Goal: Task Accomplishment & Management: Use online tool/utility

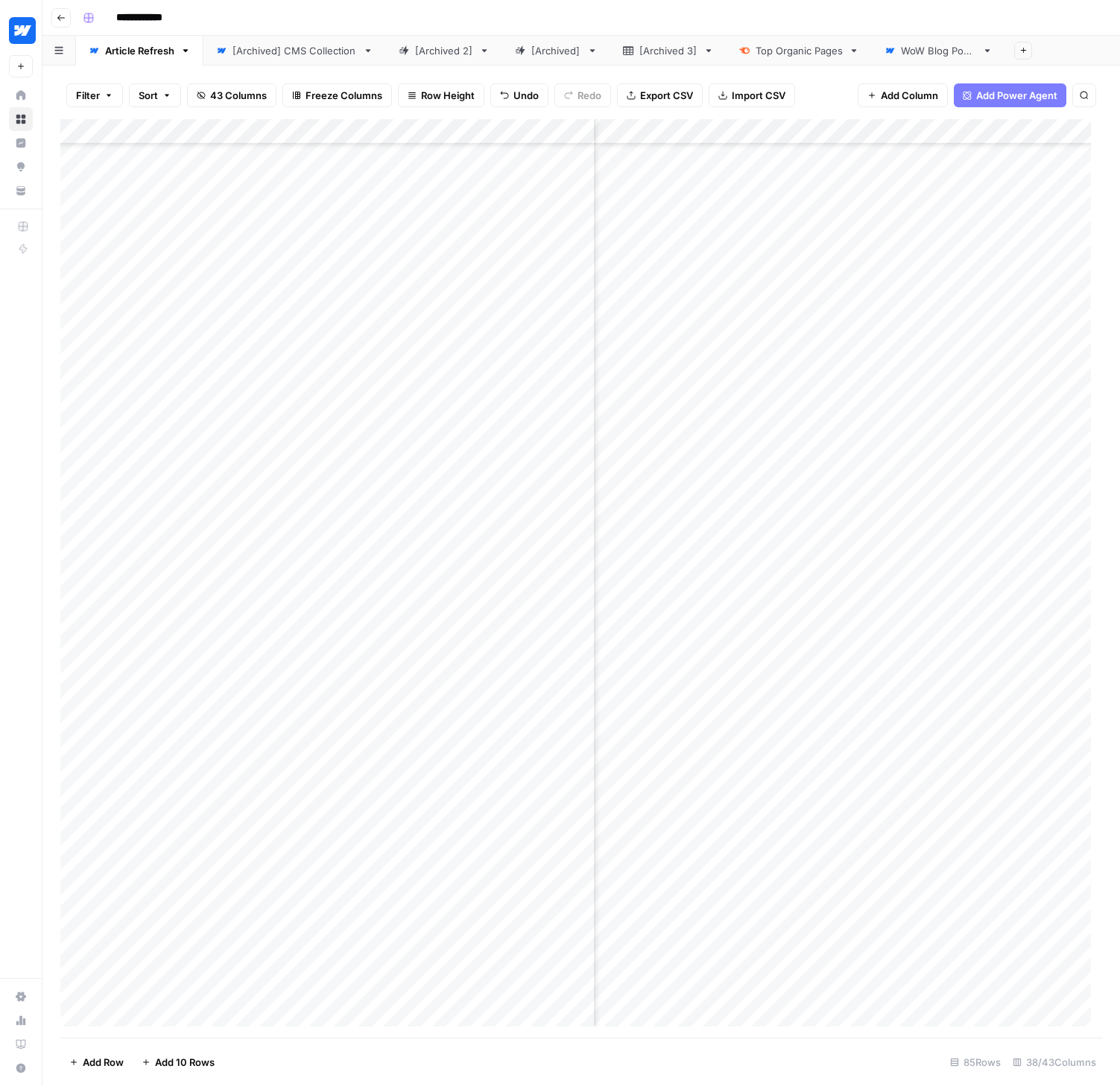
scroll to position [1270, 4660]
click at [792, 706] on div "Add Column" at bounding box center [581, 579] width 1042 height 919
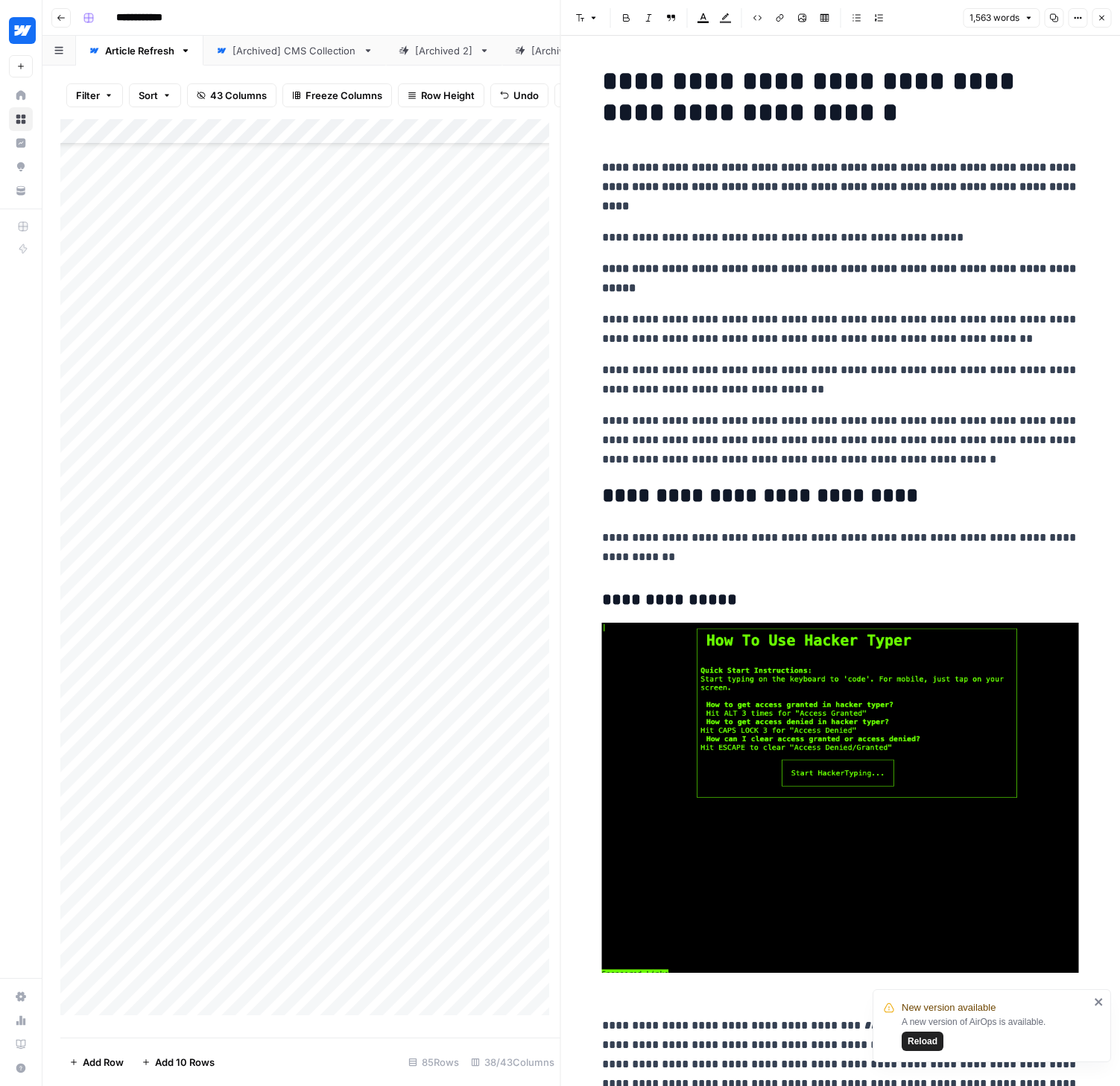
click at [929, 1037] on span "Reload" at bounding box center [921, 1042] width 30 height 13
click at [1103, 11] on button "Close" at bounding box center [1101, 18] width 19 height 19
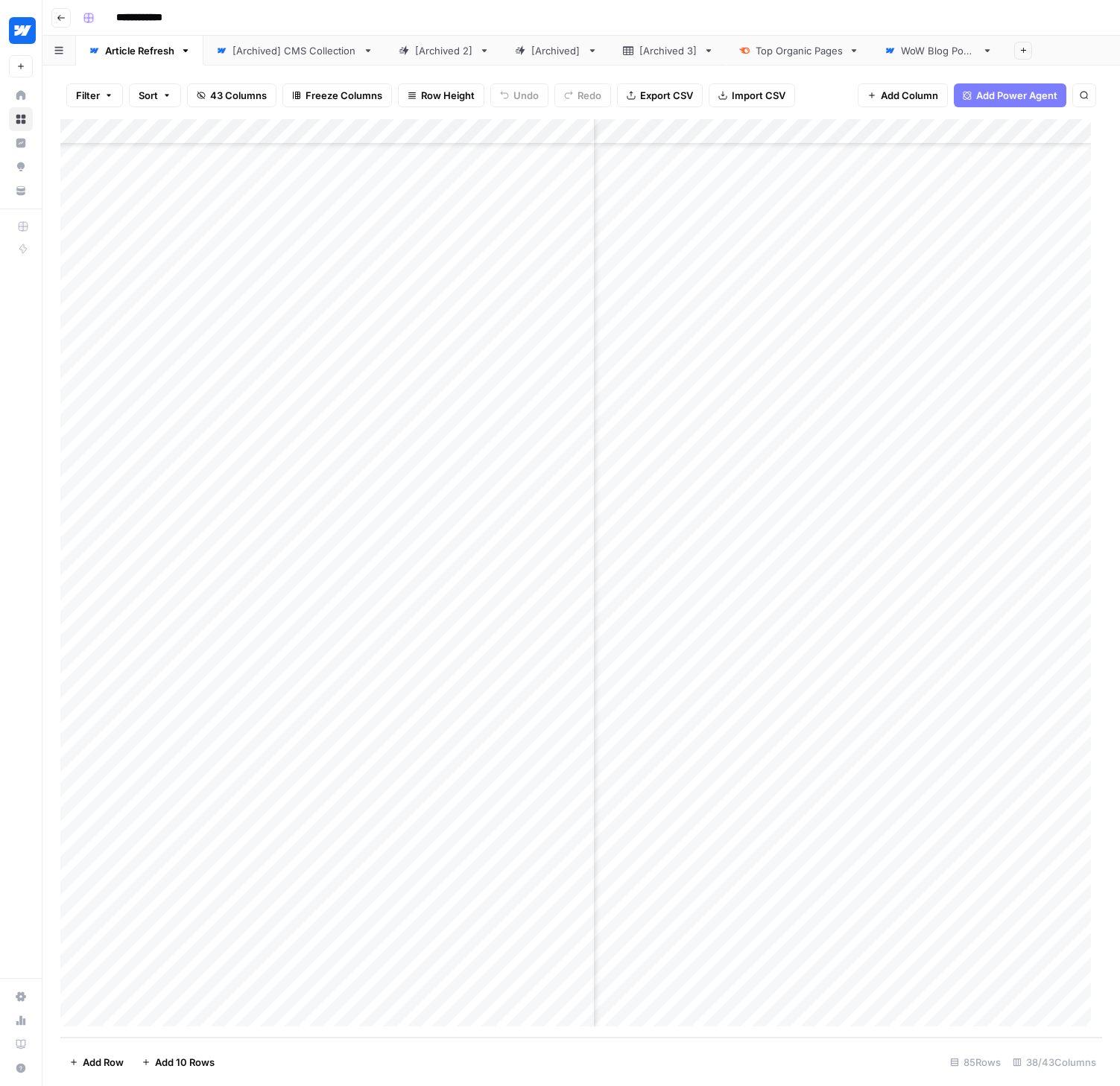
scroll to position [1295, 5015]
click at [989, 683] on div "Add Column" at bounding box center [581, 579] width 1042 height 919
click at [811, 708] on div "Add Column" at bounding box center [581, 579] width 1042 height 919
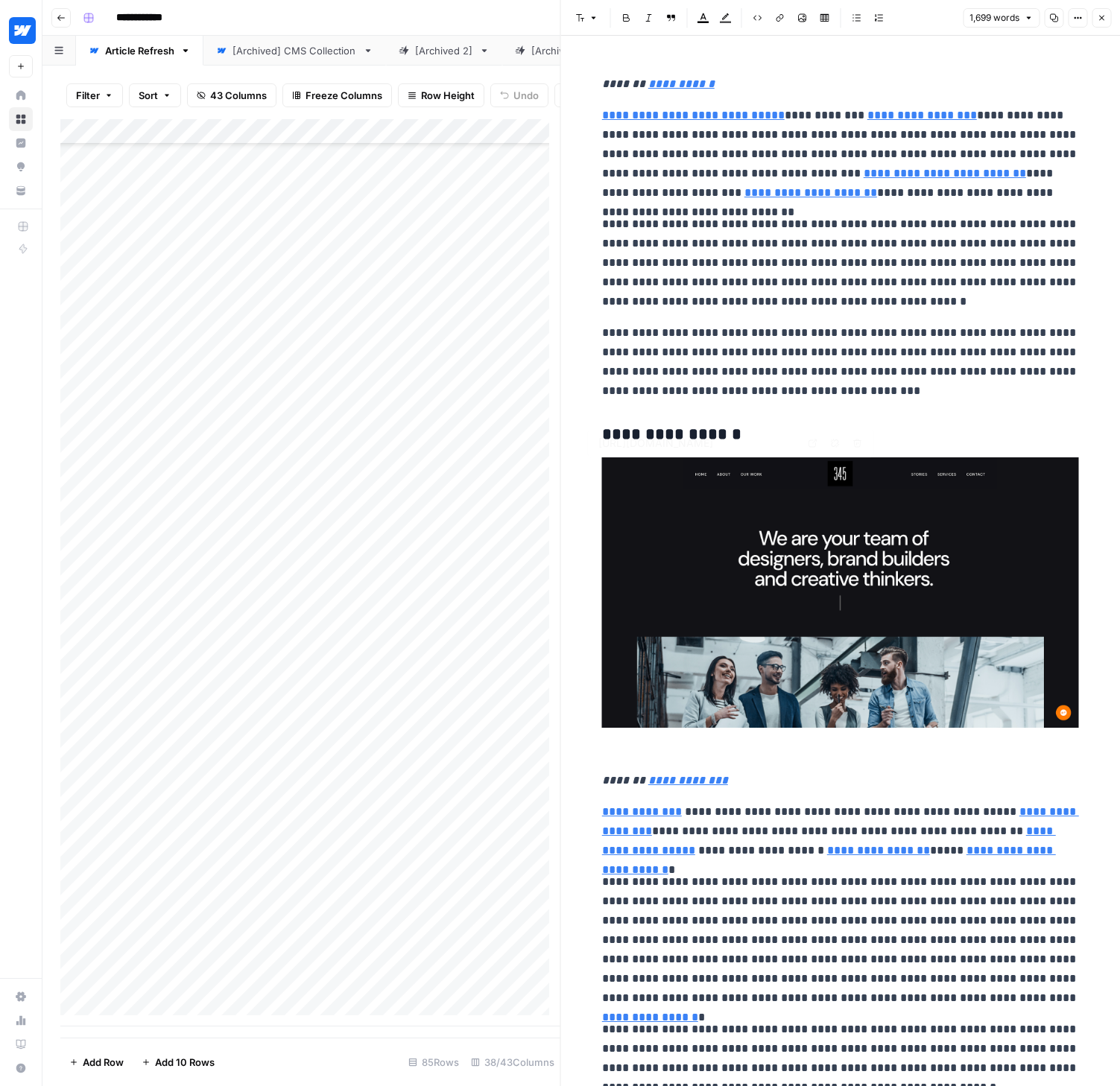
type input "[URL][DOMAIN_NAME]"
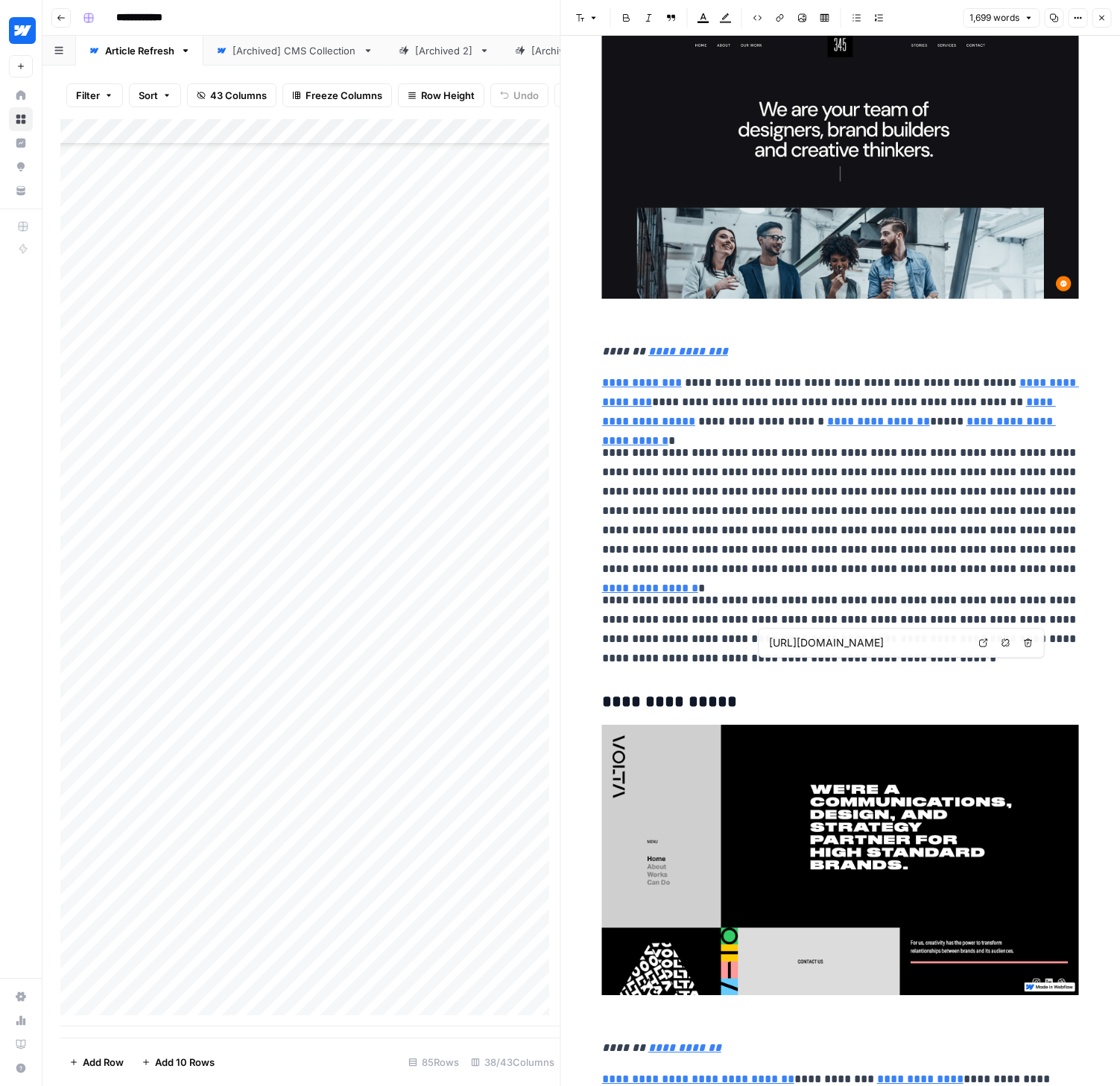
scroll to position [4309, 0]
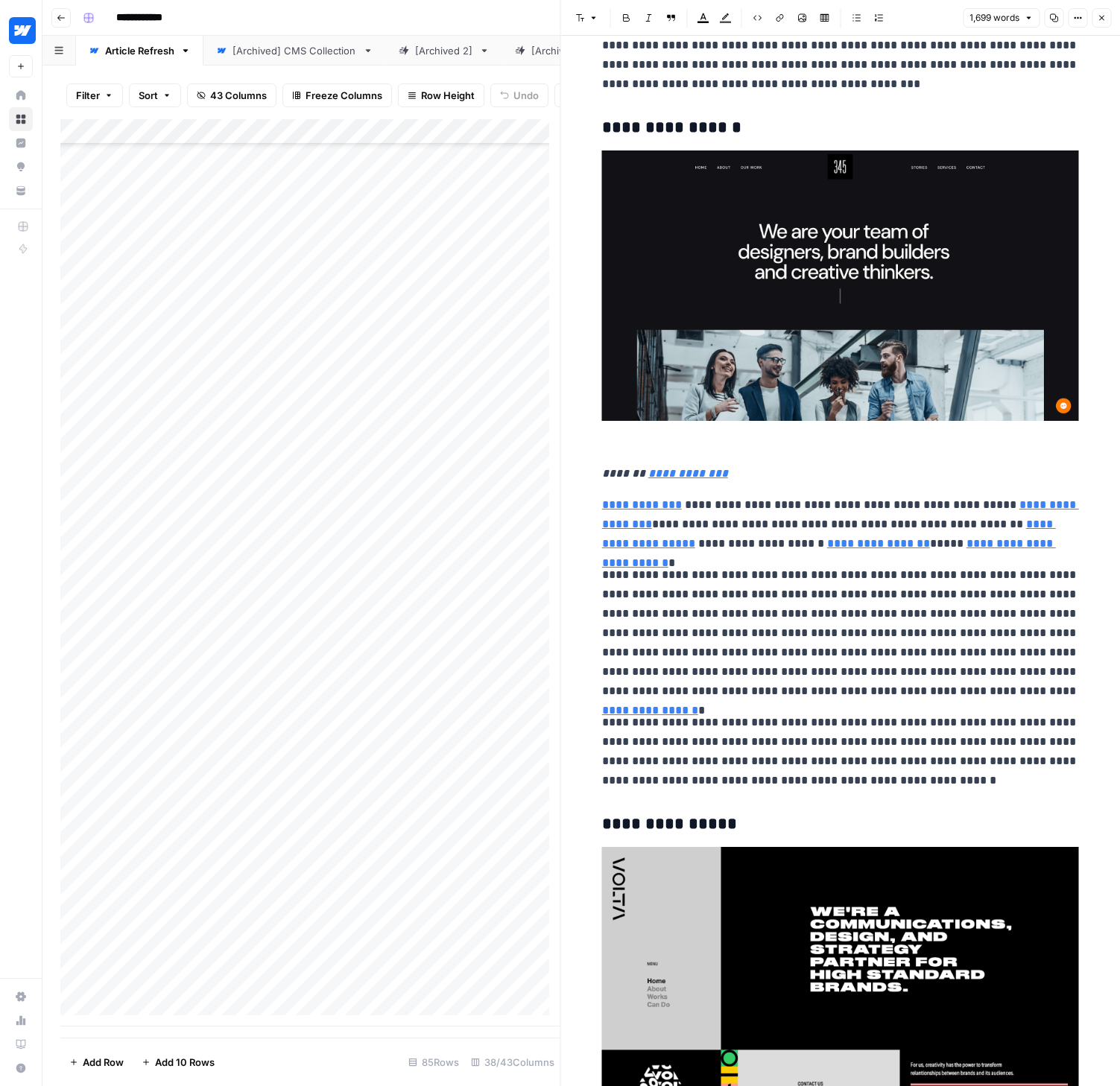
type input "[URL][DOMAIN_NAME]"
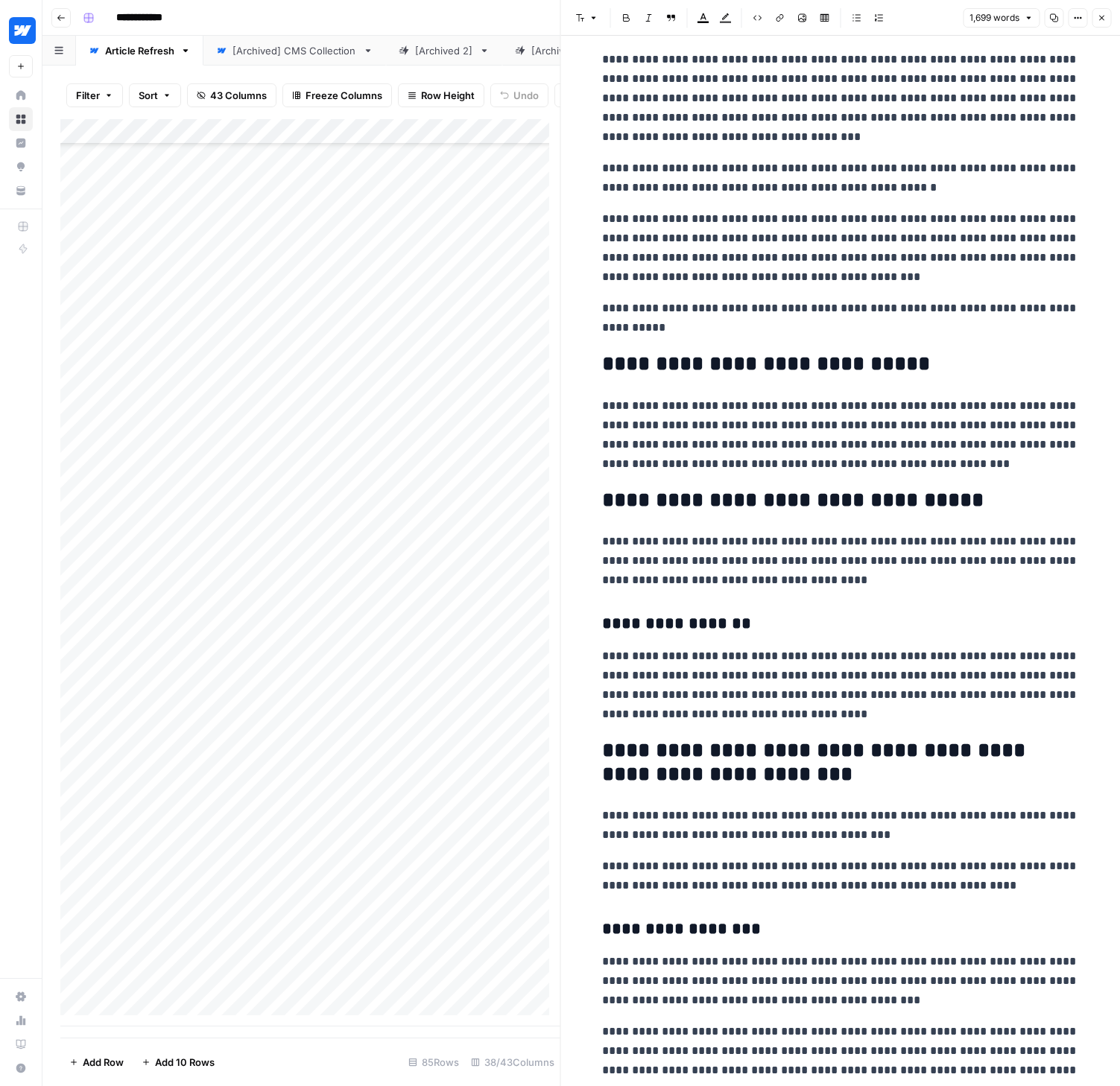
scroll to position [0, 0]
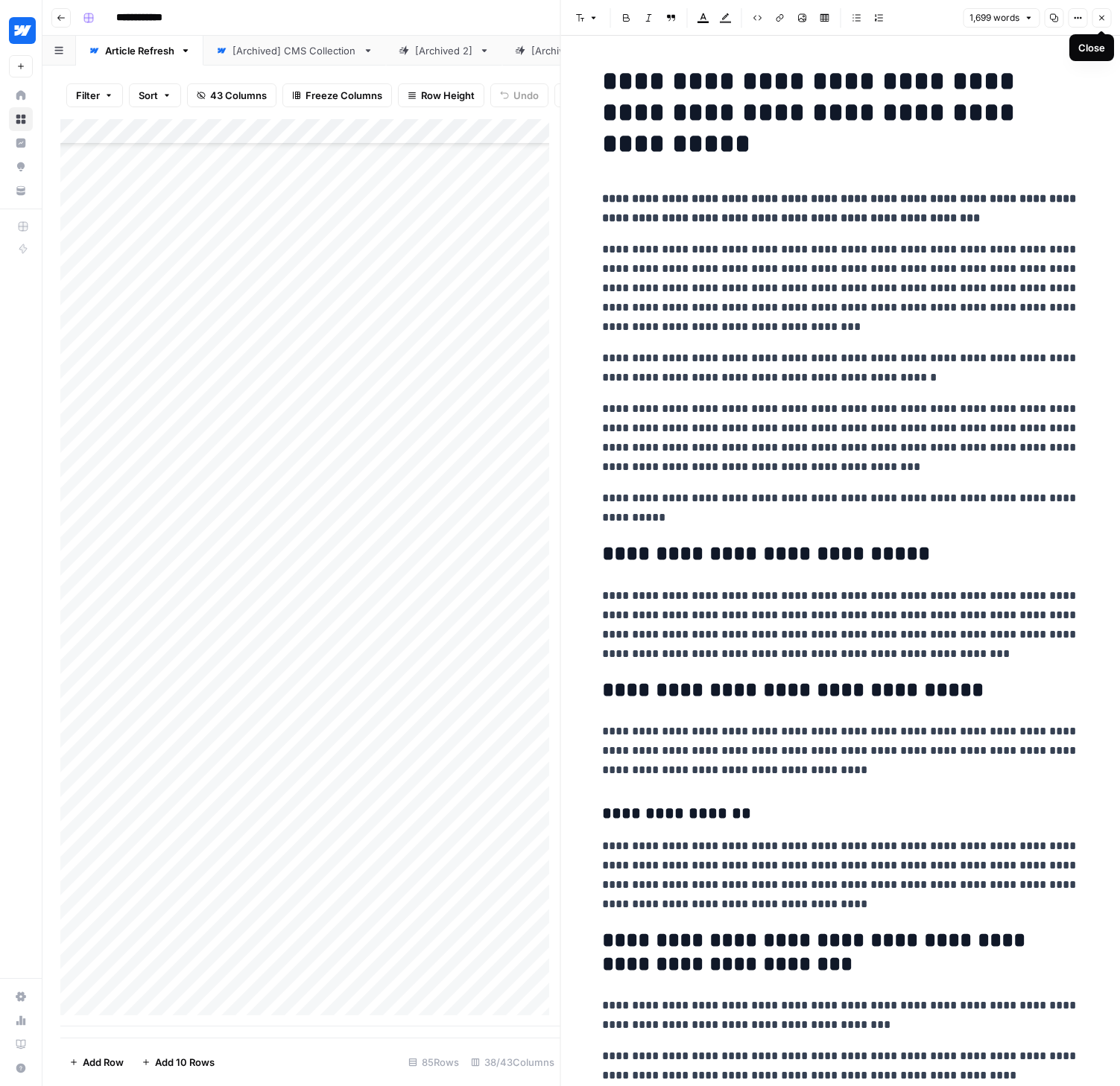
click at [1096, 15] on icon "button" at bounding box center [1100, 17] width 9 height 9
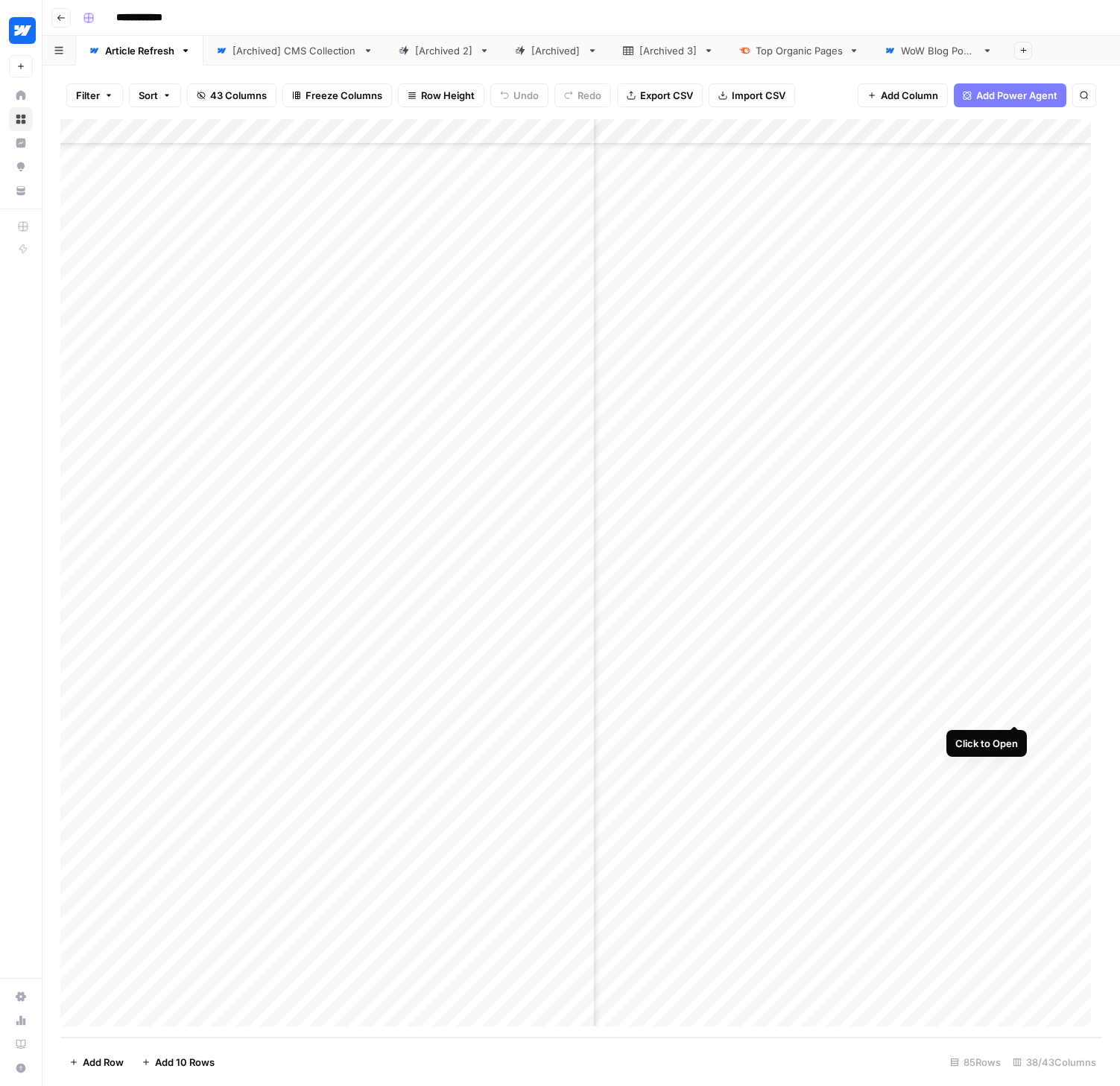
click at [1011, 706] on div "Add Column" at bounding box center [581, 579] width 1042 height 919
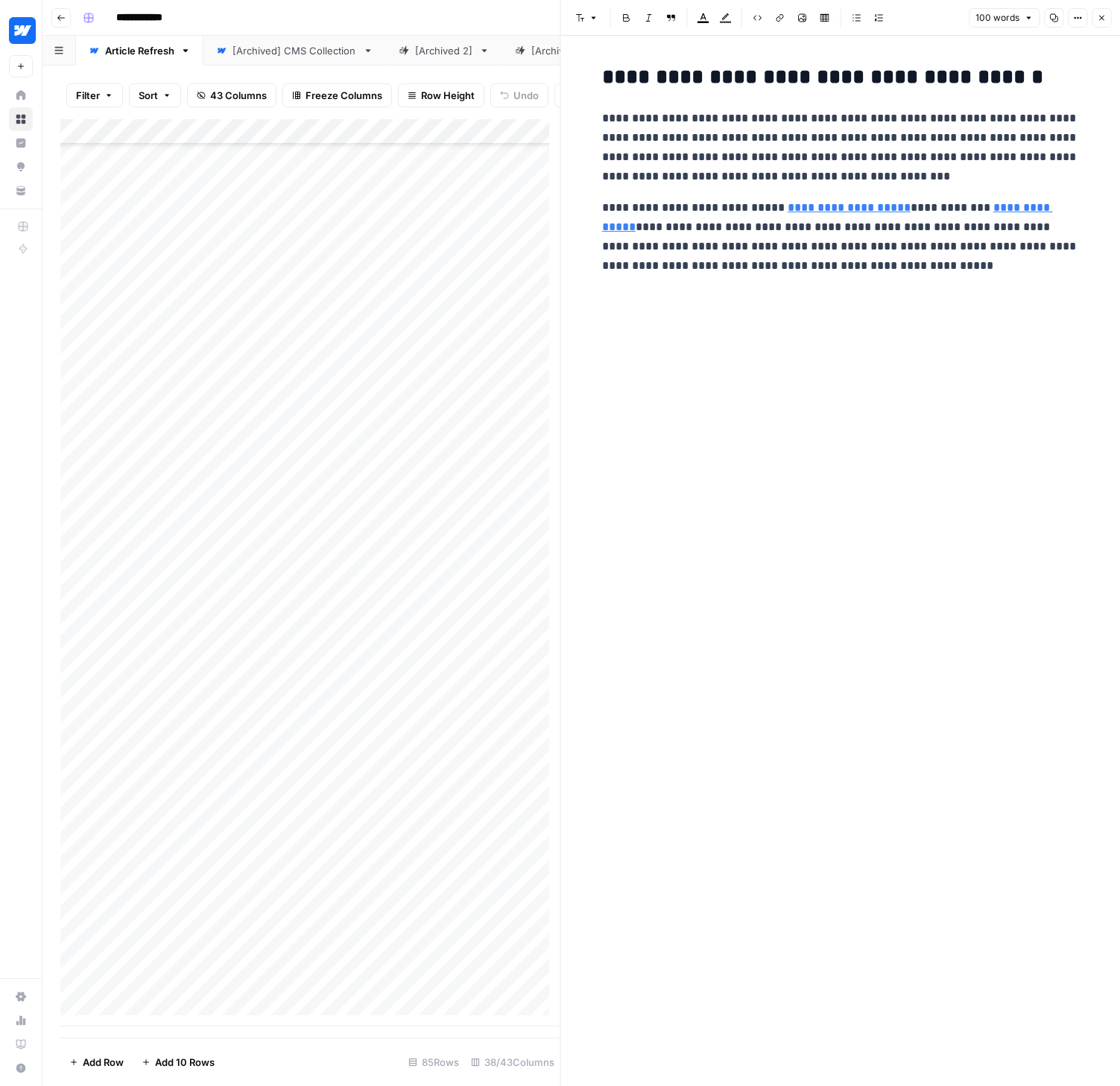
click at [1099, 15] on icon "button" at bounding box center [1100, 17] width 9 height 9
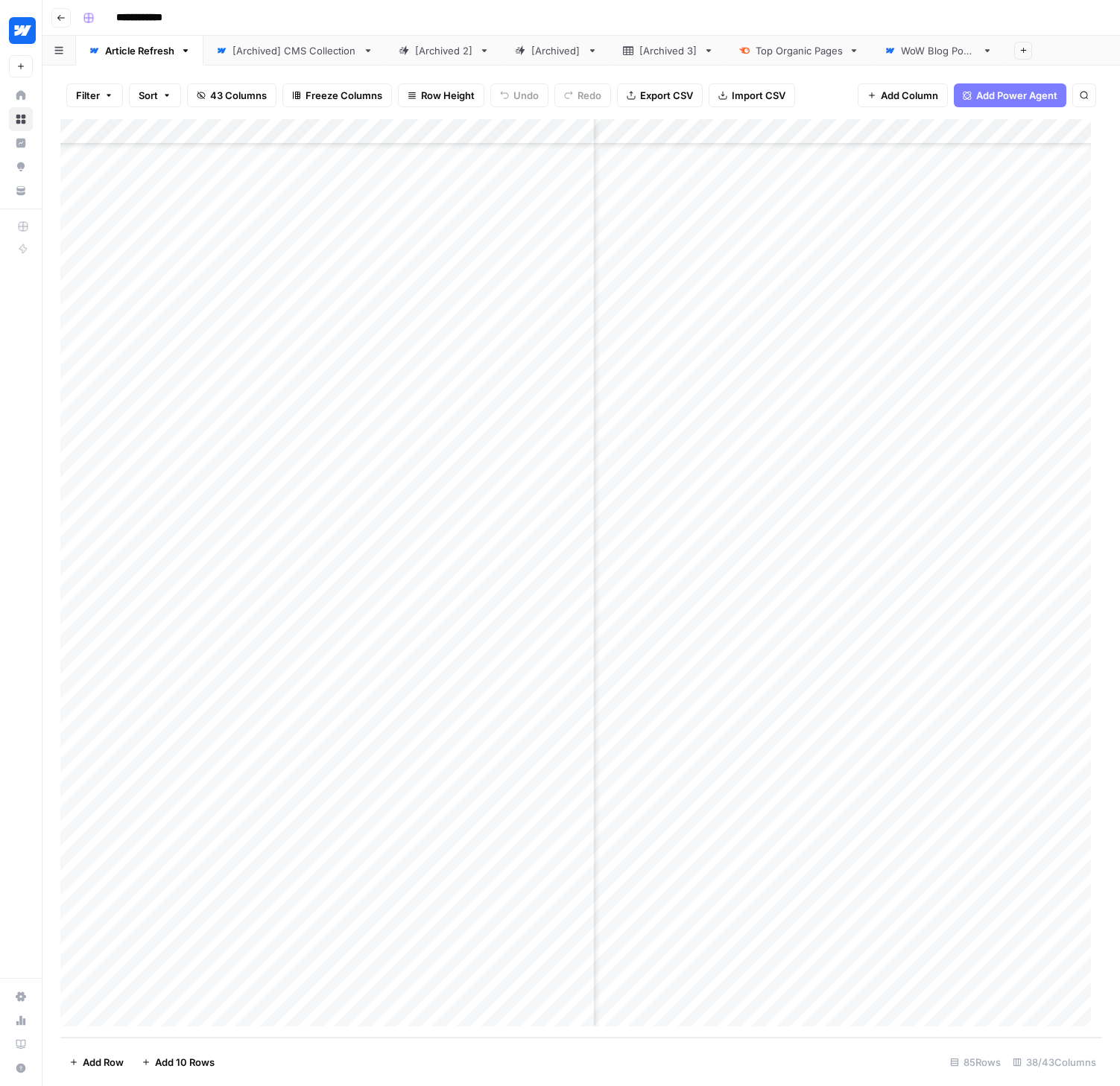
scroll to position [1295, 5023]
click at [975, 709] on div "Add Column" at bounding box center [581, 579] width 1042 height 919
click at [536, 685] on div "Add Column" at bounding box center [581, 579] width 1042 height 919
click at [513, 686] on div "Add Column" at bounding box center [581, 579] width 1042 height 919
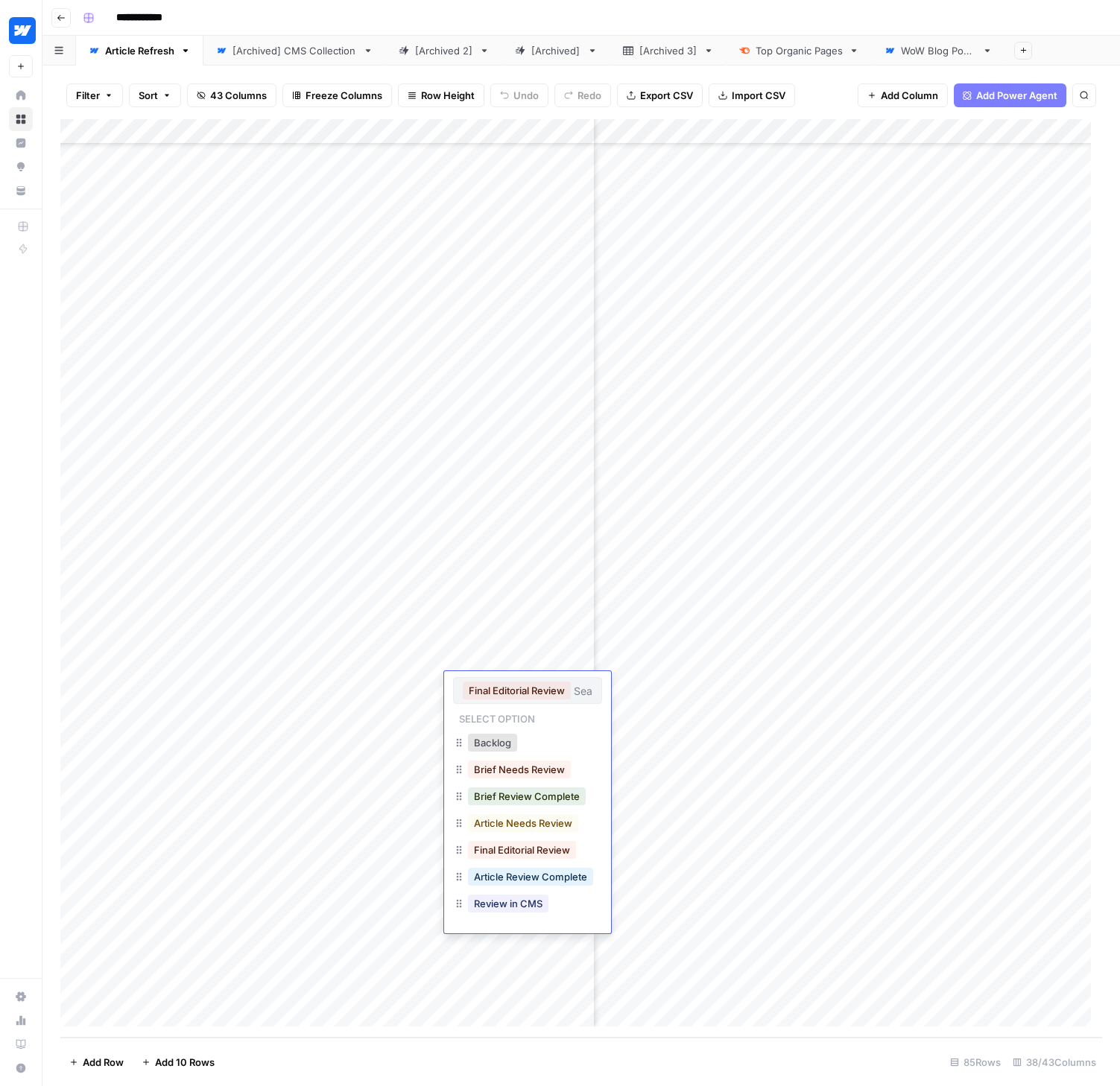
click at [505, 890] on div "Article Review Complete" at bounding box center [527, 879] width 149 height 27
click at [503, 895] on button "Review in CMS" at bounding box center [508, 904] width 80 height 18
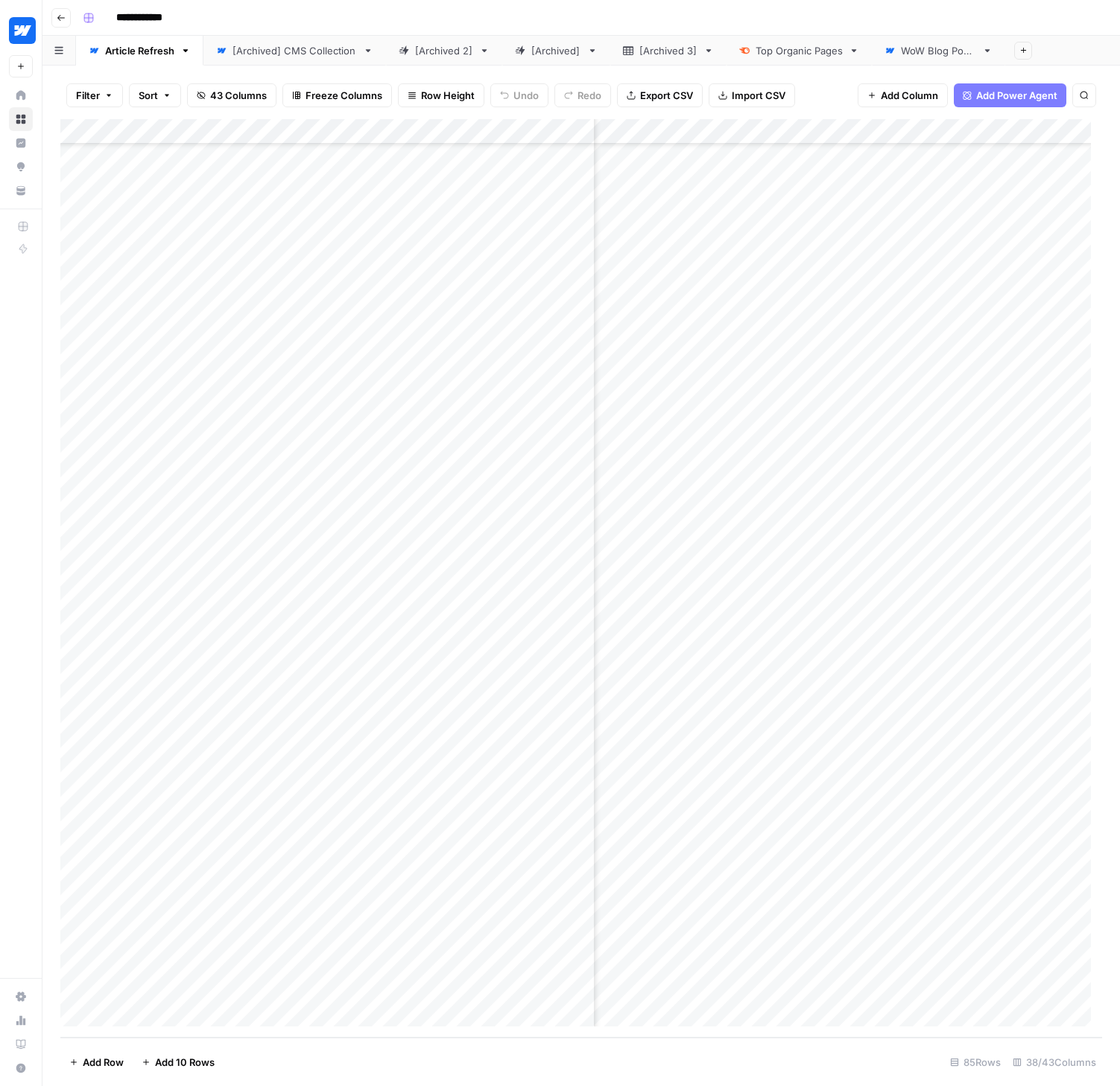
click at [514, 708] on div "Add Column" at bounding box center [581, 579] width 1042 height 919
click at [488, 711] on div "Add Column" at bounding box center [581, 579] width 1042 height 919
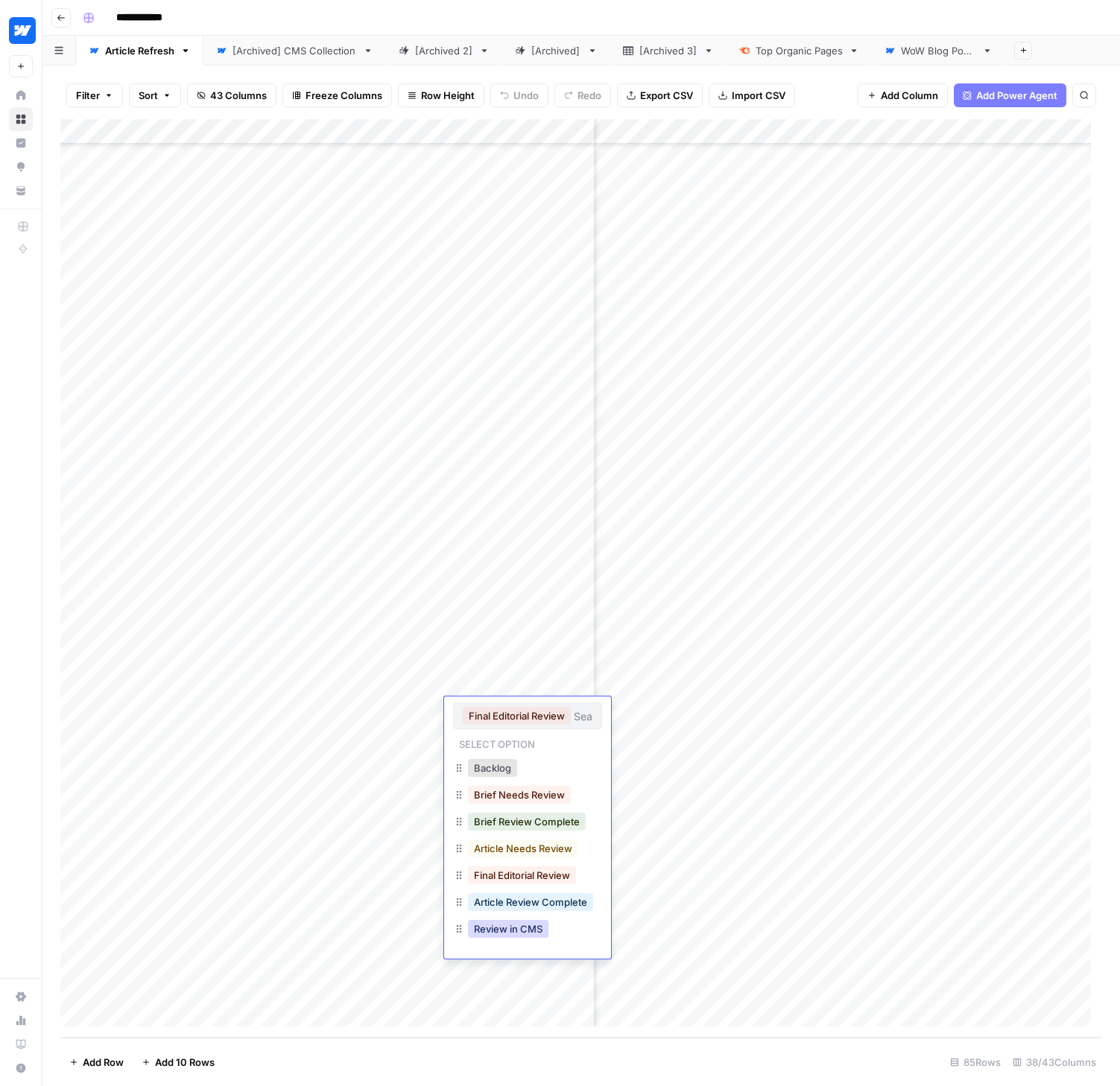
click at [516, 925] on button "Review in CMS" at bounding box center [508, 928] width 80 height 18
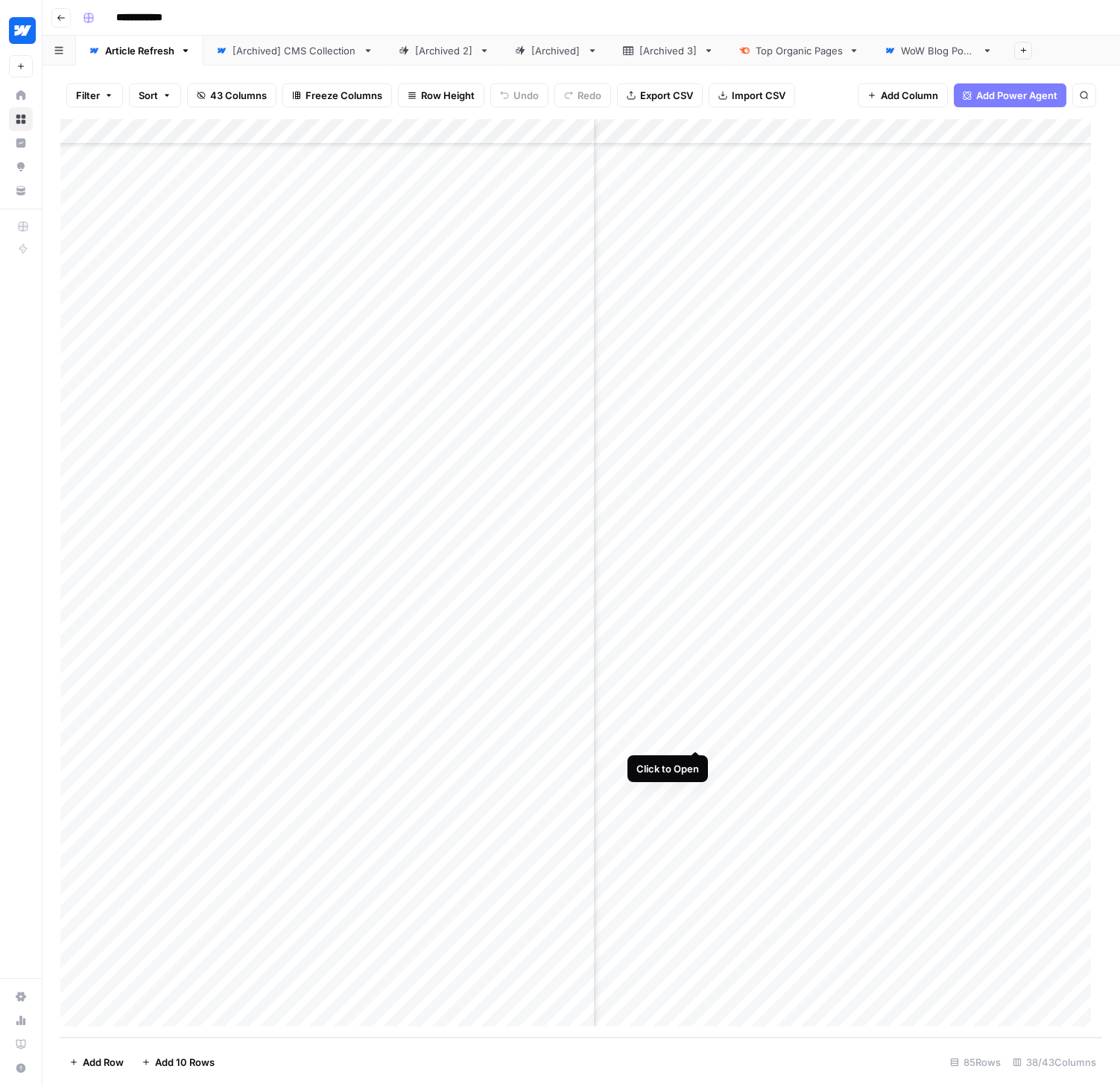
click at [691, 735] on div "Add Column" at bounding box center [581, 579] width 1042 height 919
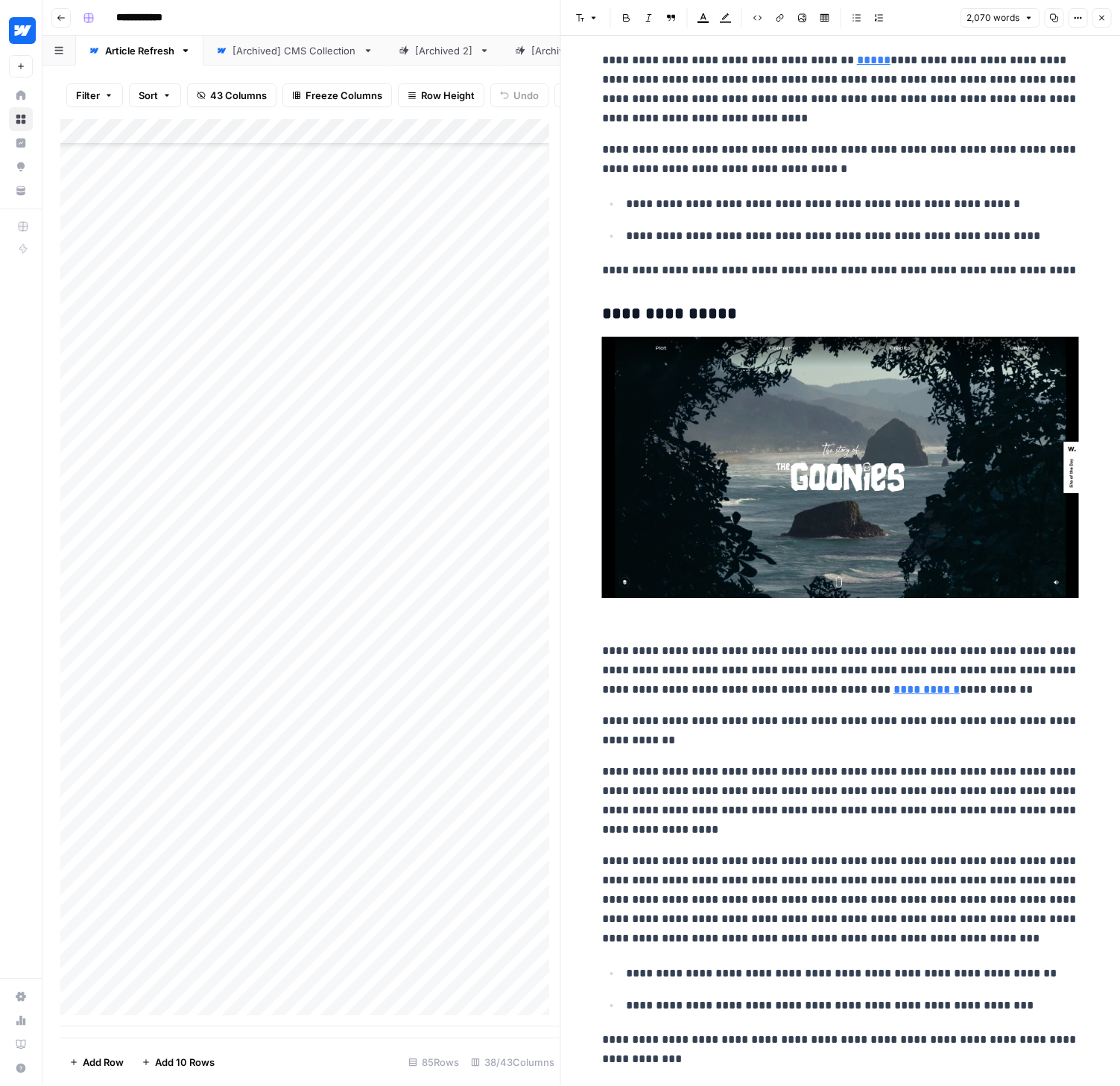
scroll to position [7049, 0]
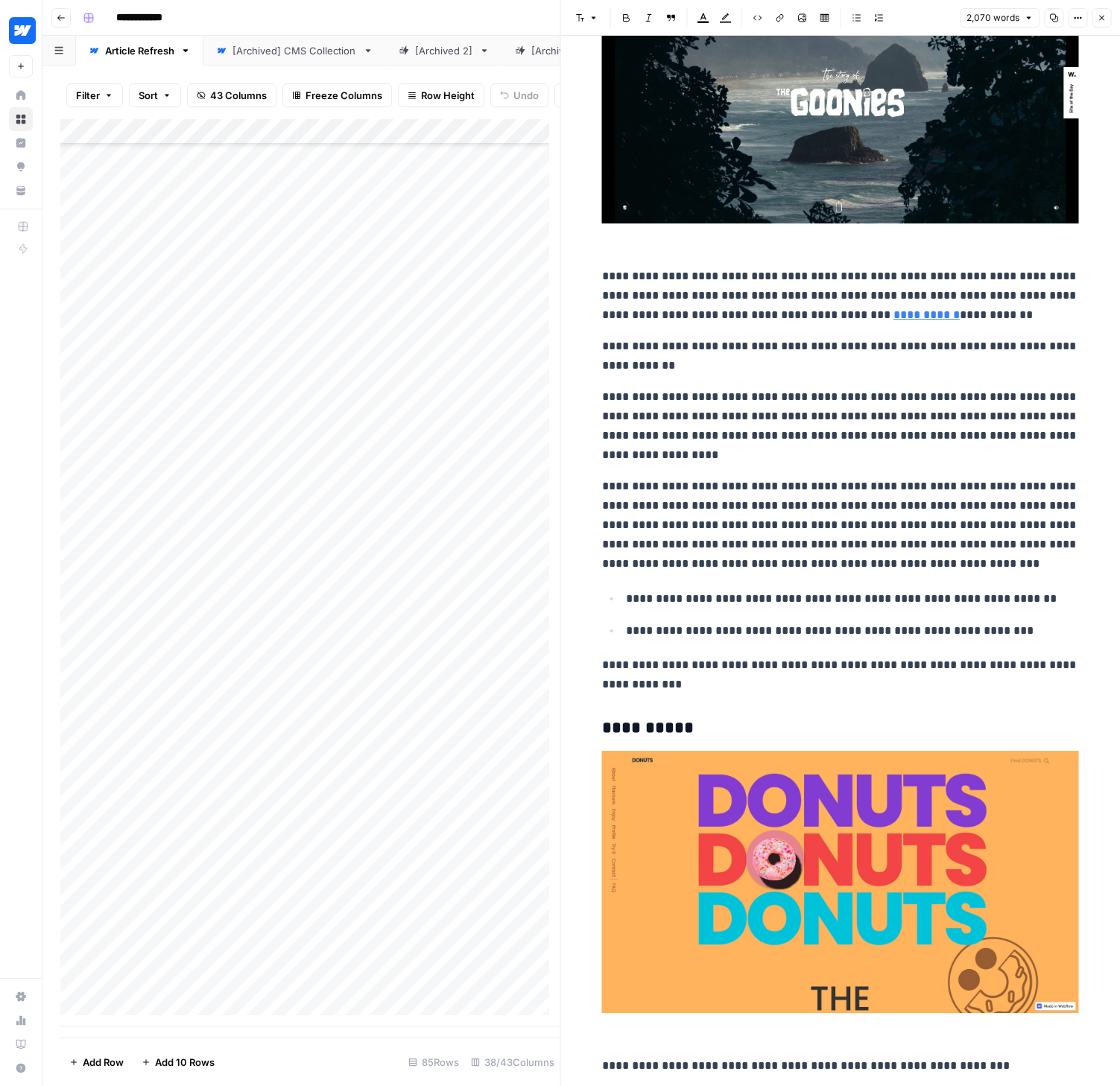
click at [1099, 18] on icon "button" at bounding box center [1100, 17] width 9 height 9
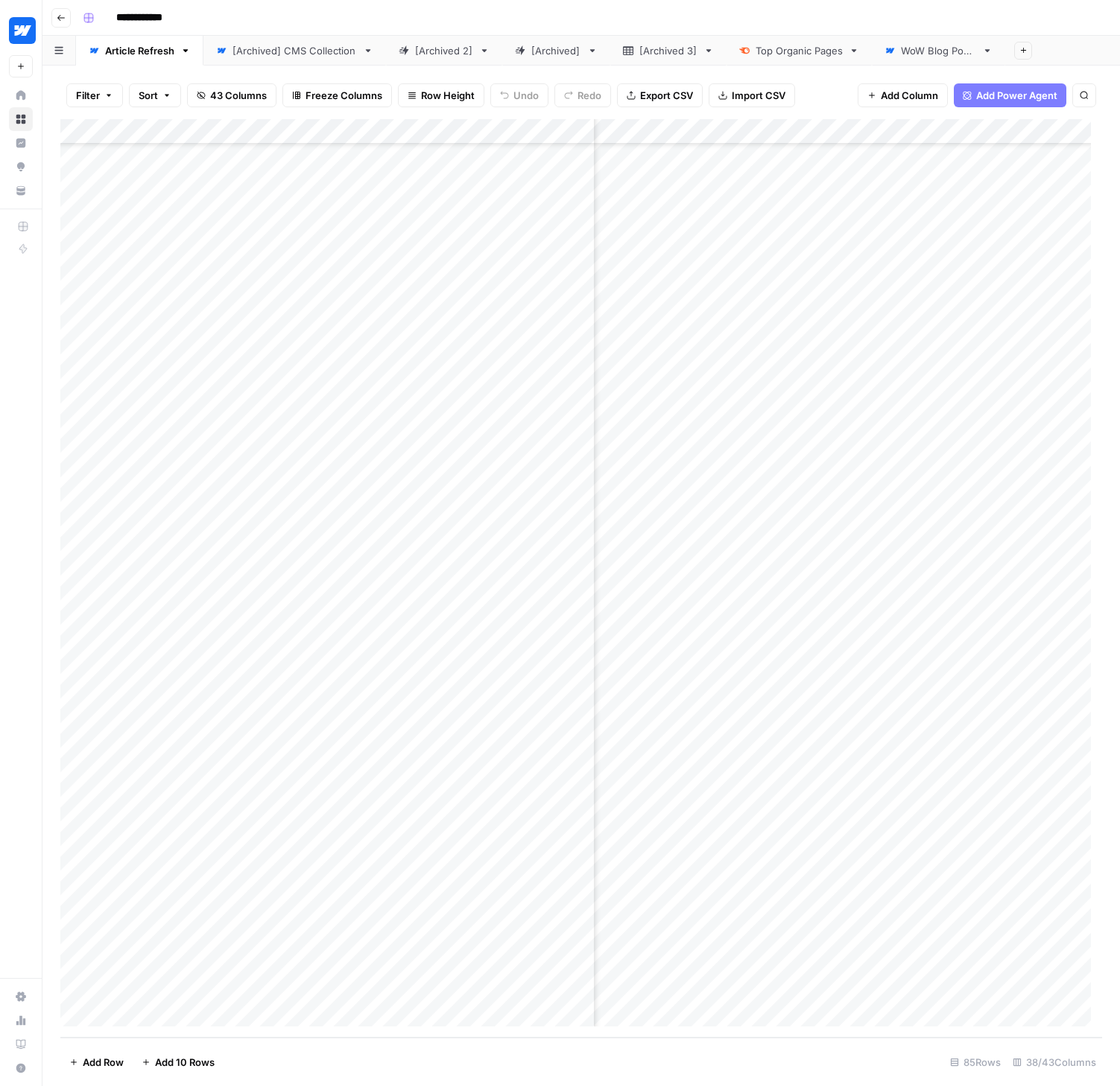
scroll to position [1295, 5068]
click at [931, 735] on div "Add Column" at bounding box center [581, 579] width 1042 height 919
click at [497, 708] on div "Add Column" at bounding box center [581, 579] width 1042 height 919
click at [529, 710] on div "Add Column" at bounding box center [581, 579] width 1042 height 919
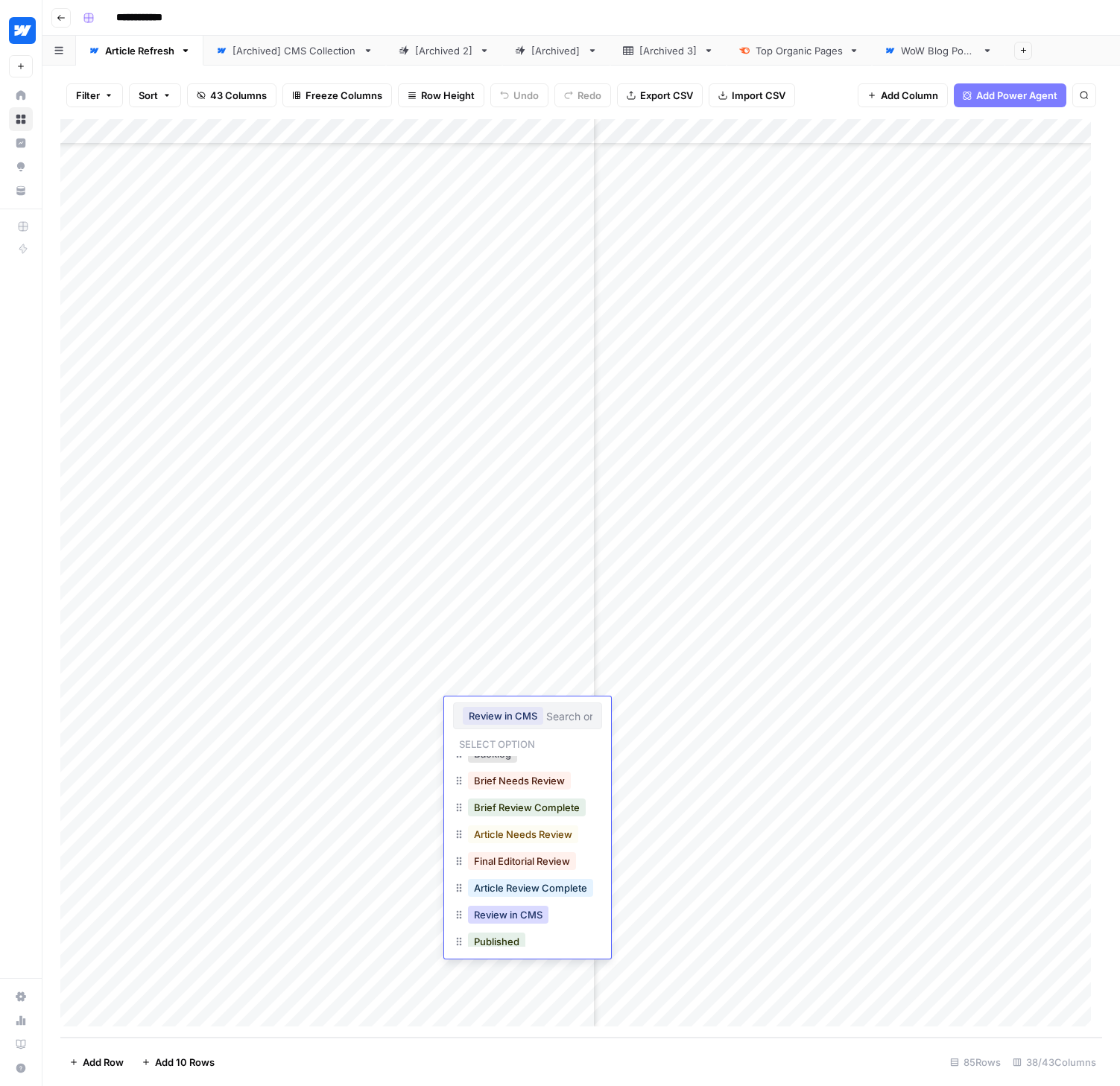
scroll to position [51, 0]
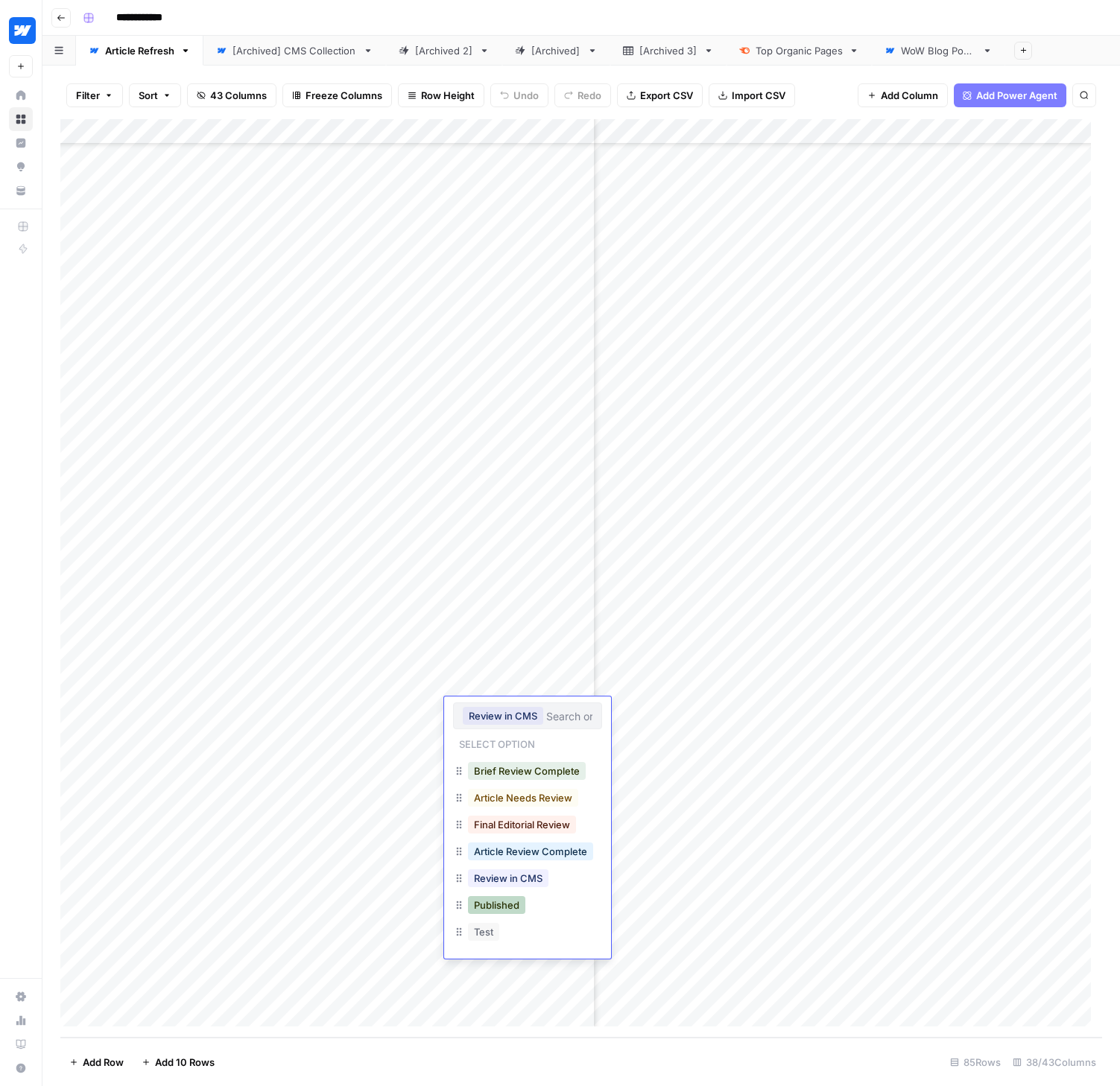
click at [524, 908] on button "Published" at bounding box center [497, 905] width 57 height 18
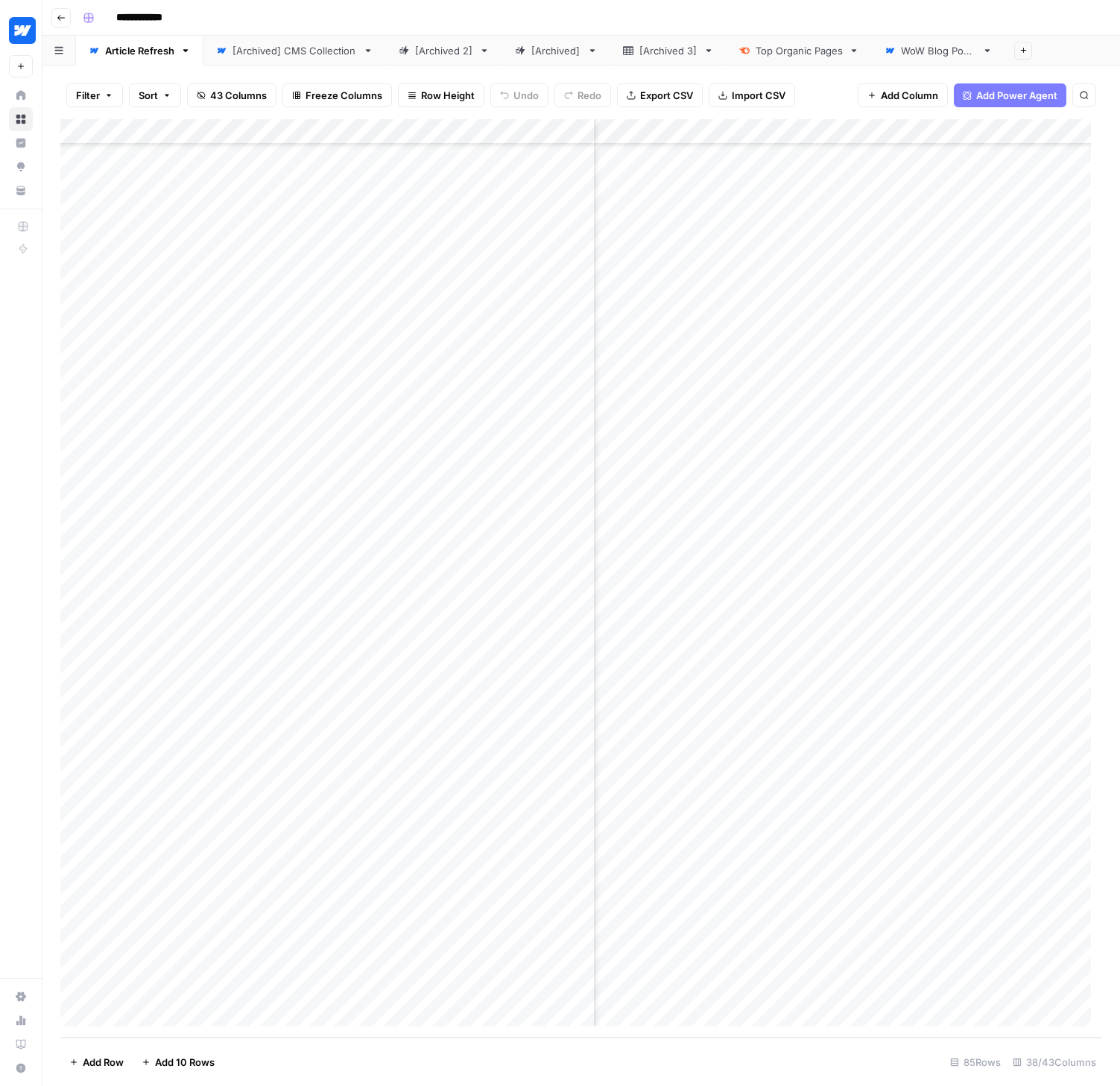
scroll to position [1295, 4599]
click at [811, 690] on div "Add Column" at bounding box center [581, 579] width 1042 height 919
click at [855, 683] on div "Add Column" at bounding box center [581, 579] width 1042 height 919
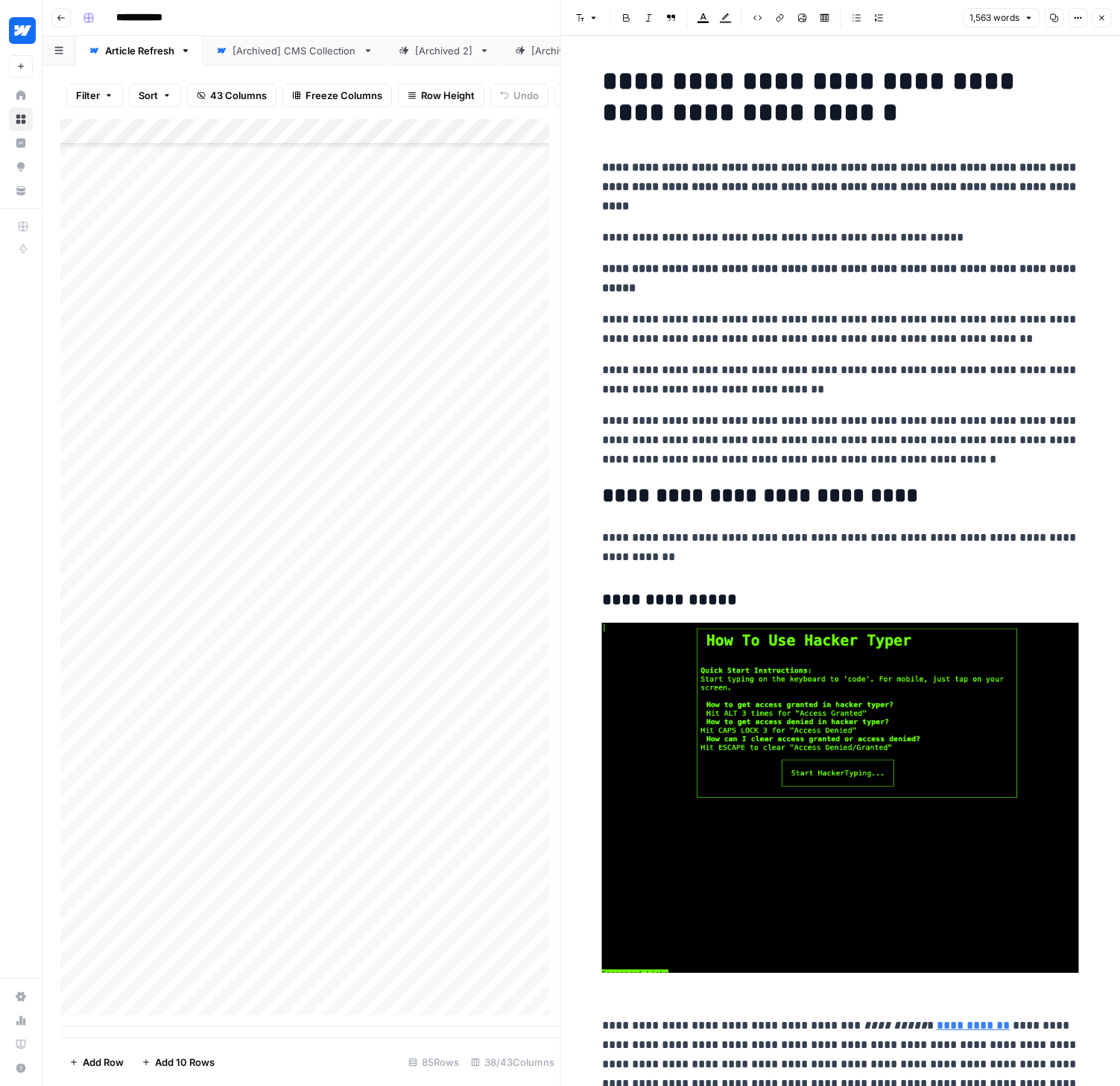
drag, startPoint x: 796, startPoint y: 197, endPoint x: 991, endPoint y: 184, distance: 195.4
click at [928, 228] on p "**********" at bounding box center [839, 238] width 476 height 19
drag, startPoint x: 1060, startPoint y: 243, endPoint x: 598, endPoint y: 249, distance: 462.0
click at [602, 259] on p "**********" at bounding box center [839, 278] width 476 height 39
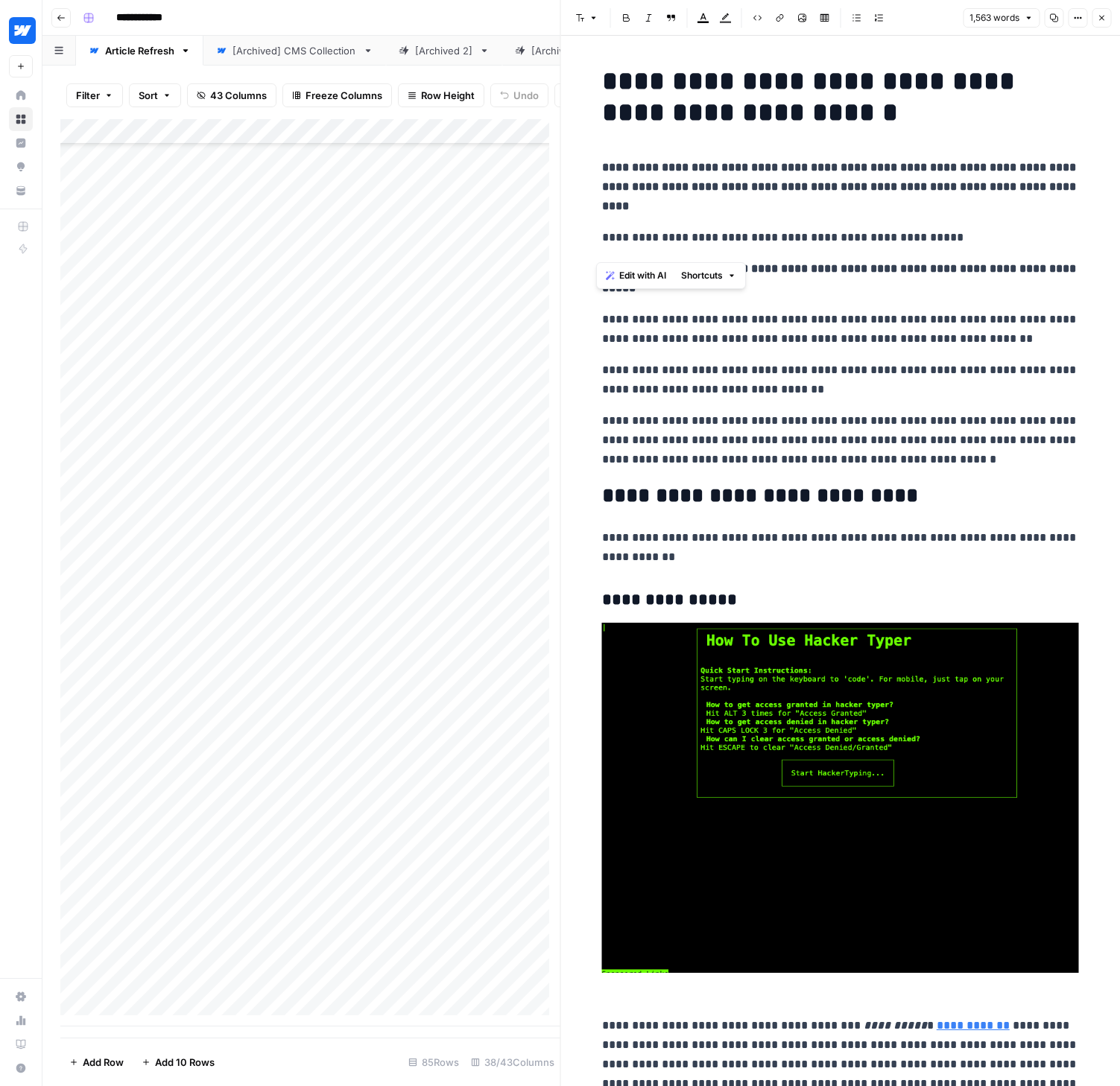
copy strong "**********"
click at [486, 700] on div "Add Column" at bounding box center [309, 573] width 499 height 907
click at [516, 694] on div "Add Column" at bounding box center [309, 573] width 499 height 907
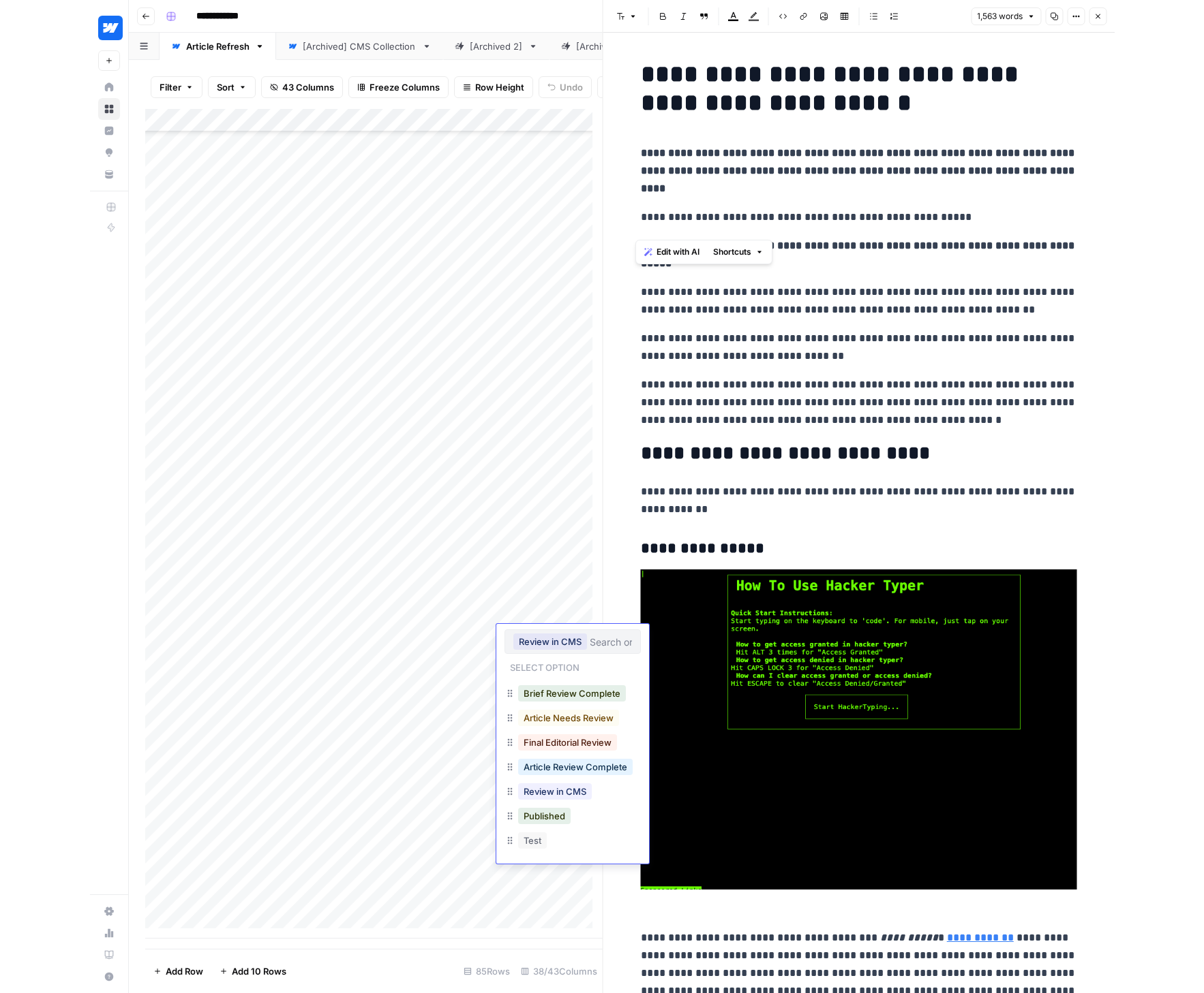
scroll to position [46, 0]
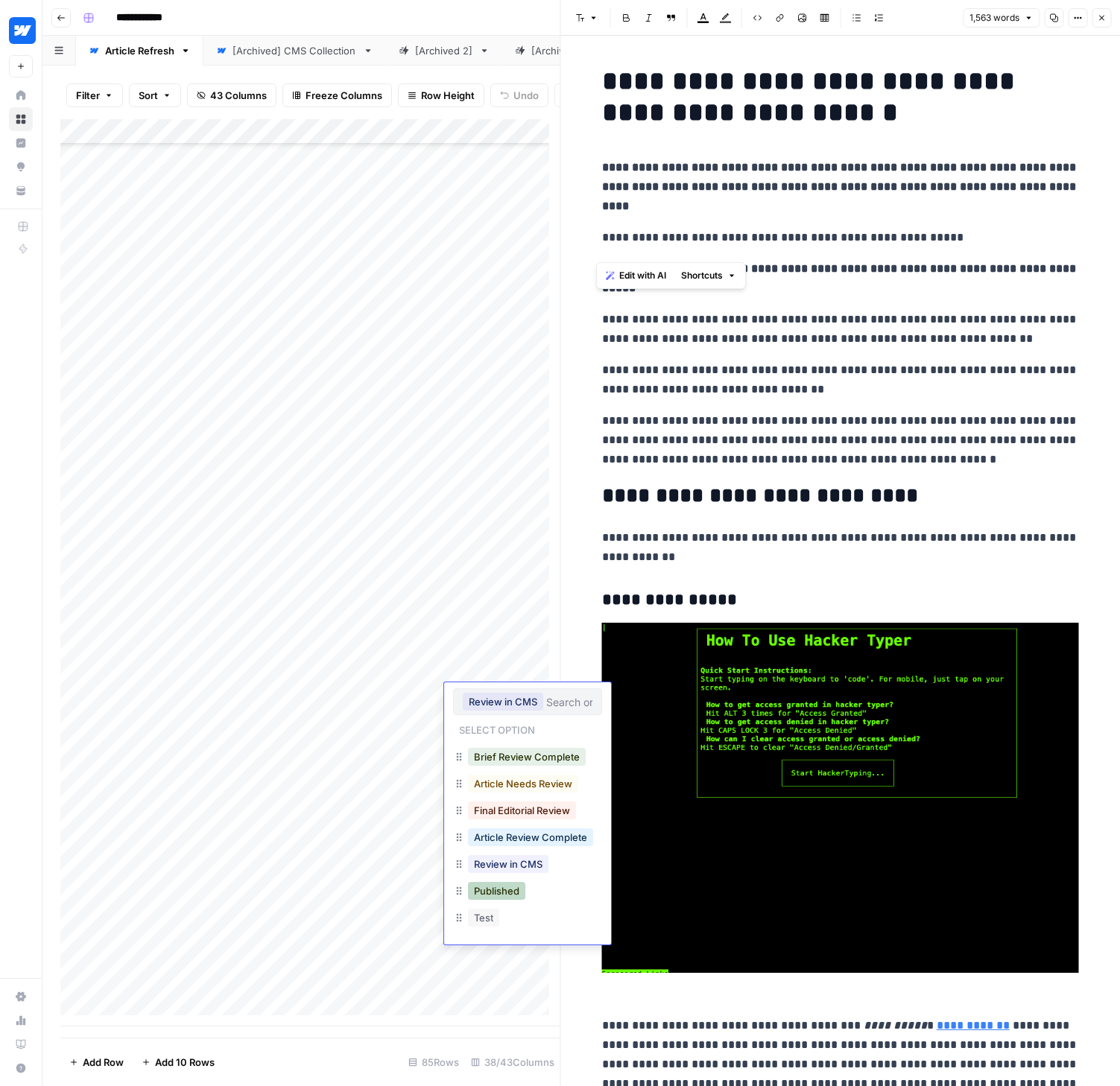
click at [508, 889] on button "Published" at bounding box center [497, 891] width 57 height 18
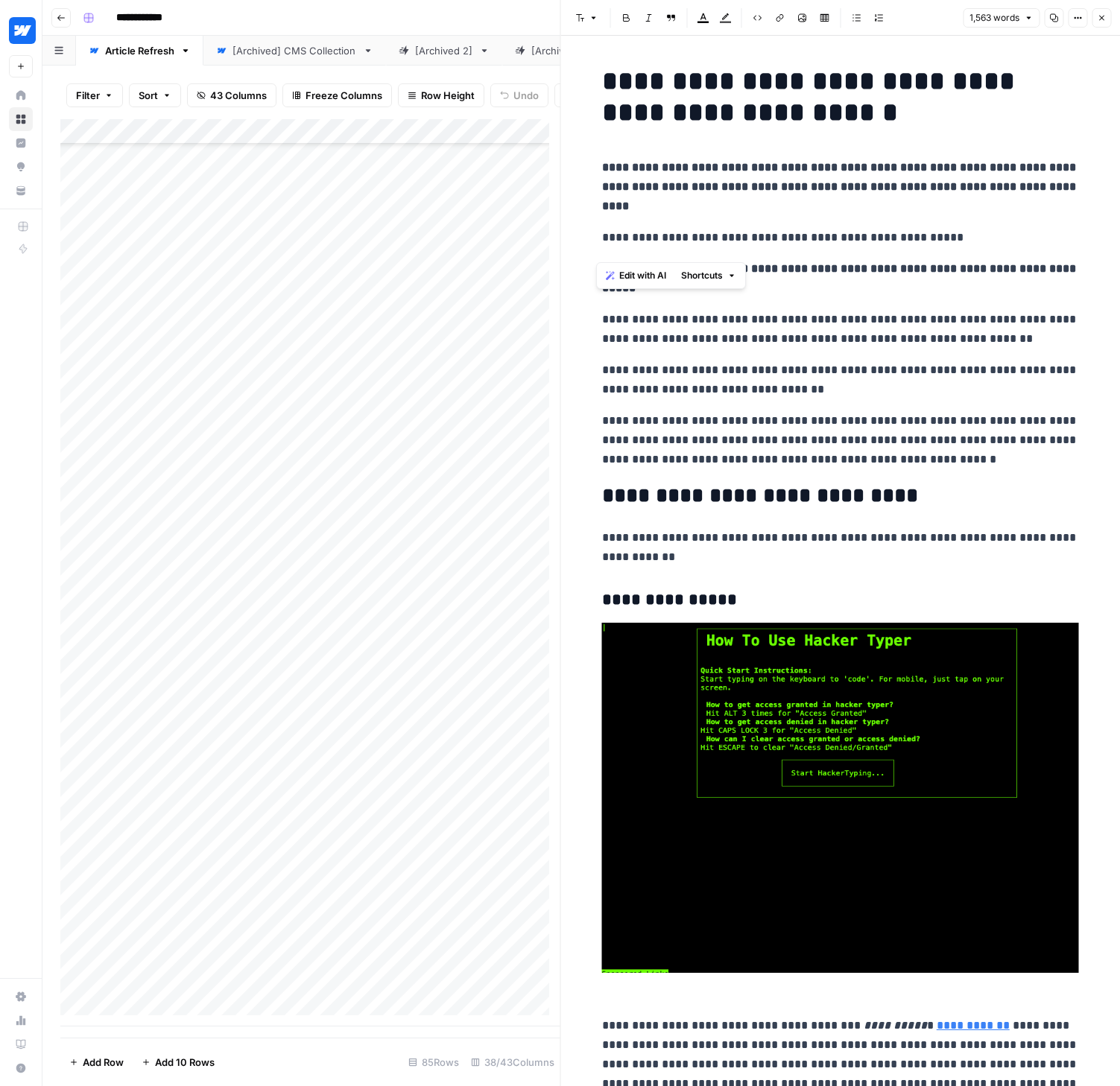
click at [1103, 16] on icon "button" at bounding box center [1100, 17] width 9 height 9
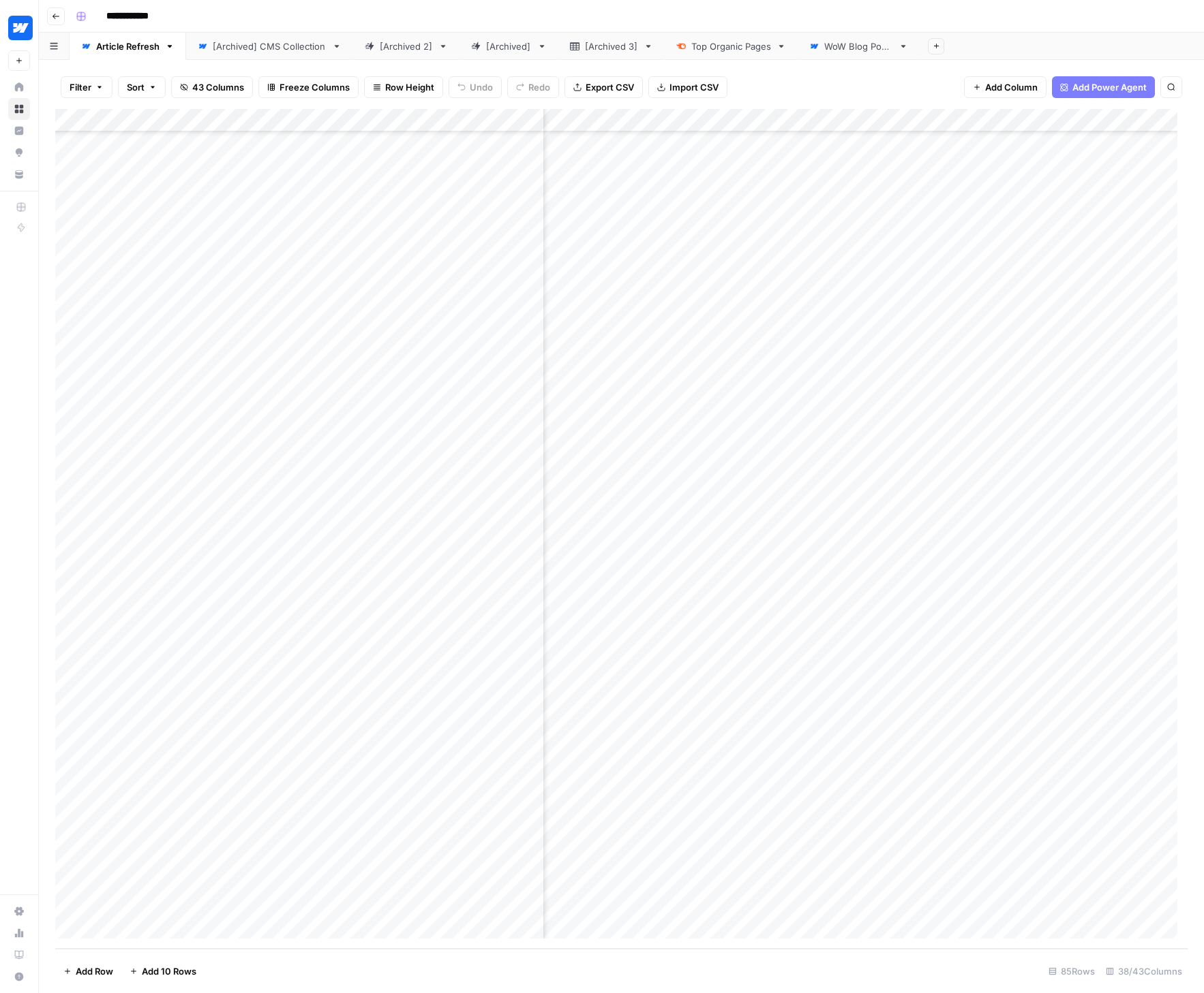
click at [525, 671] on div "Add Column" at bounding box center [621, 529] width 1132 height 840
click at [509, 673] on div "Add Column" at bounding box center [621, 529] width 1132 height 840
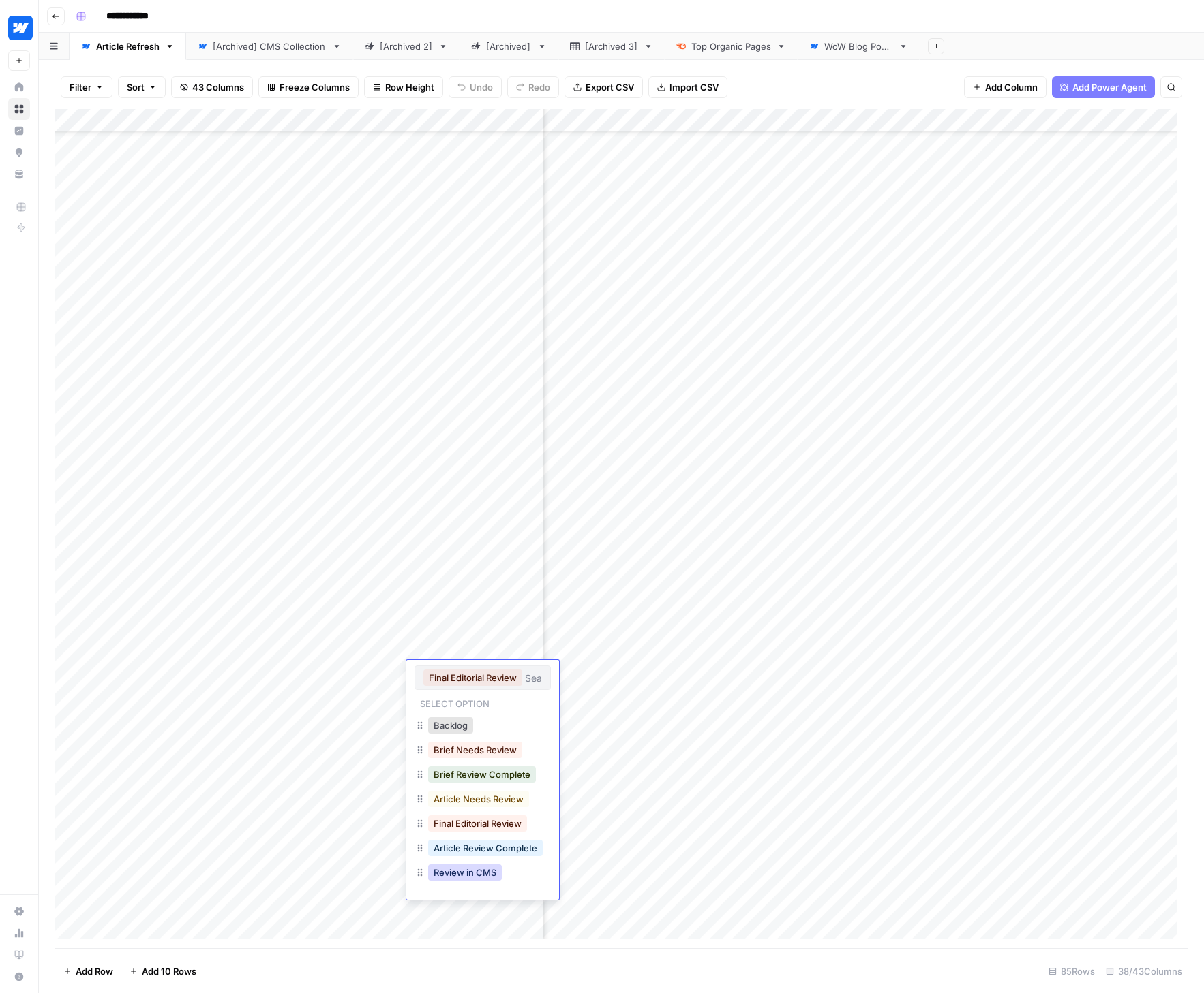
click at [460, 867] on button "Review in CMS" at bounding box center [465, 872] width 73 height 17
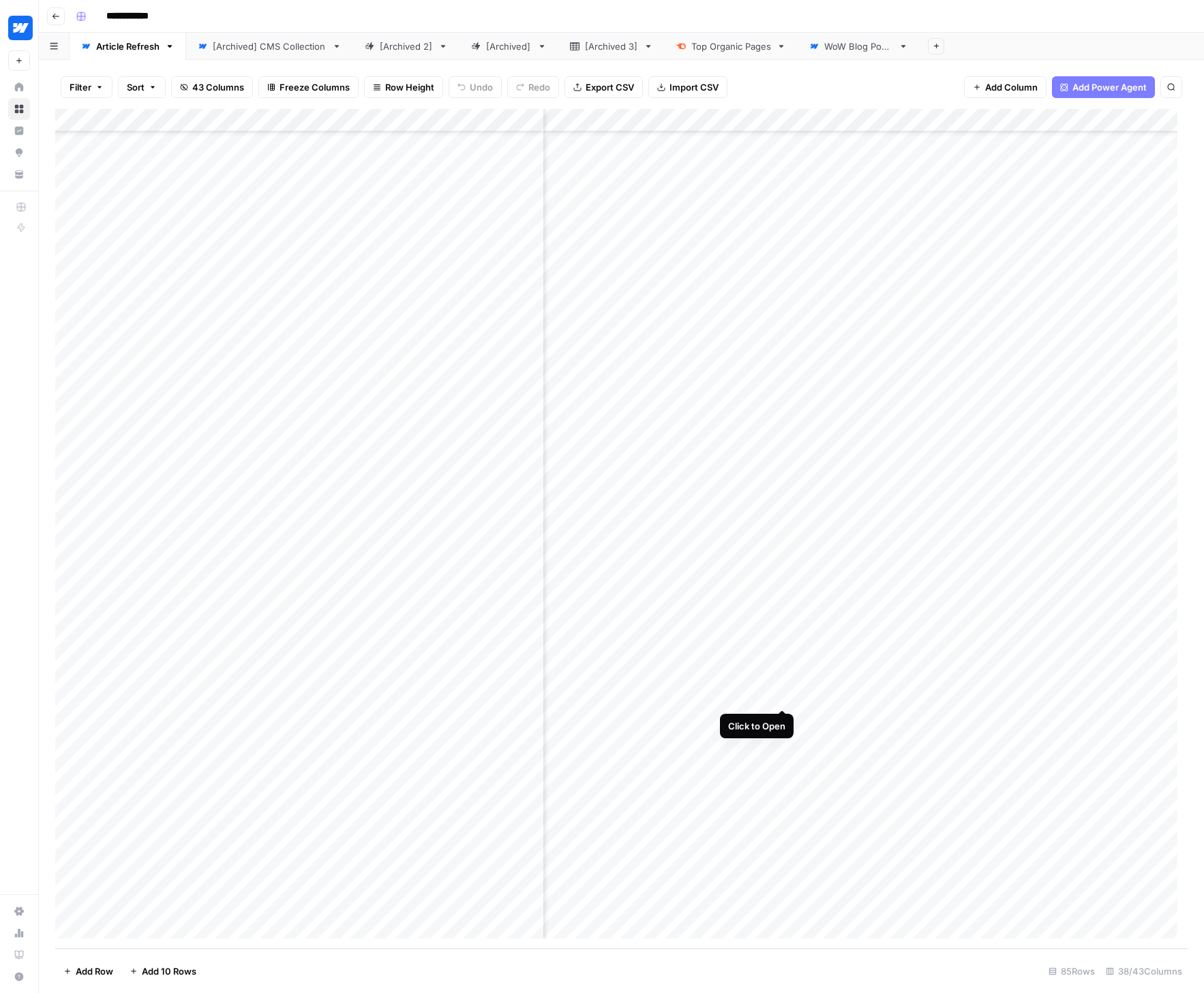
click at [780, 695] on div "Add Column" at bounding box center [621, 529] width 1132 height 840
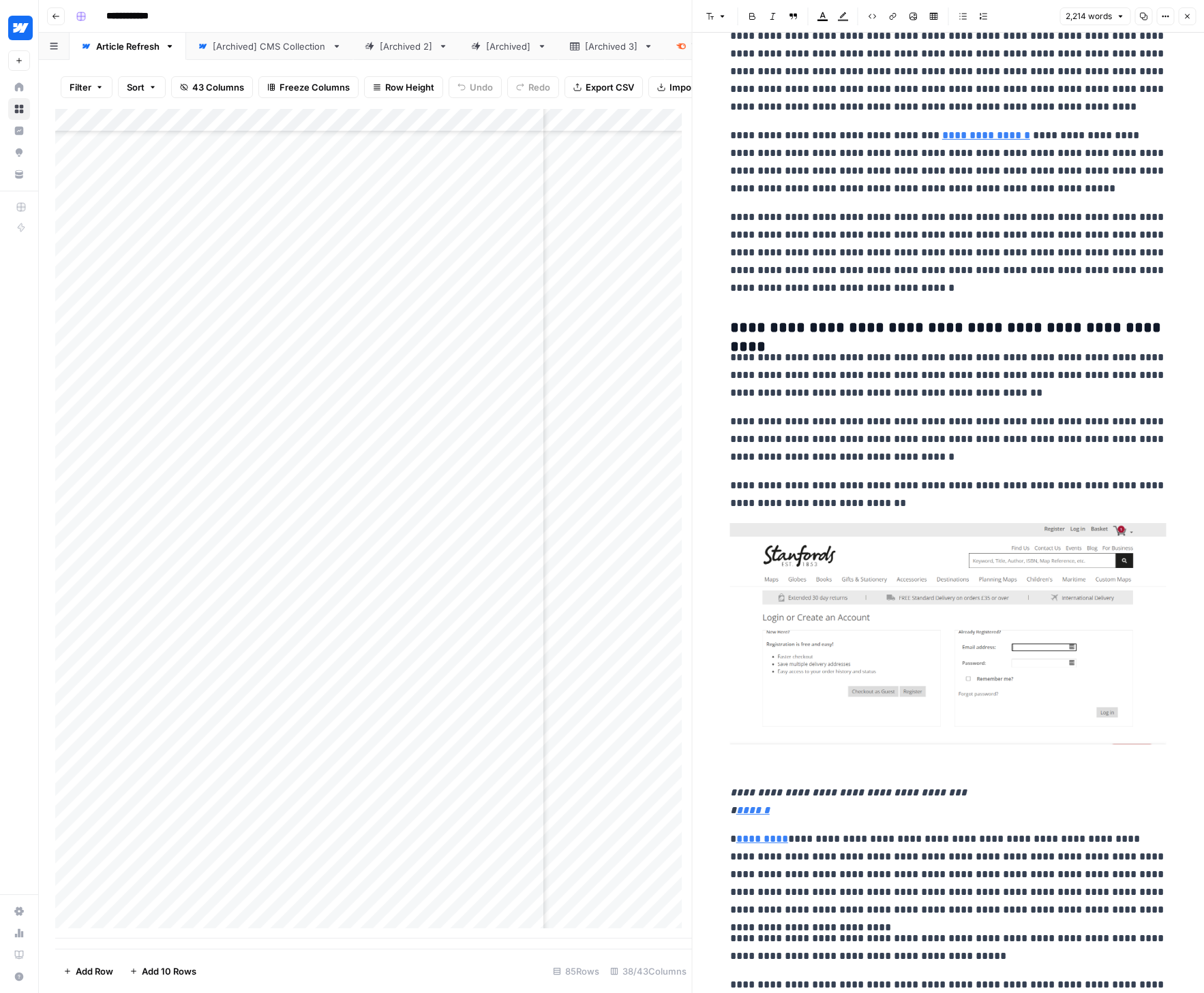
scroll to position [2045, 0]
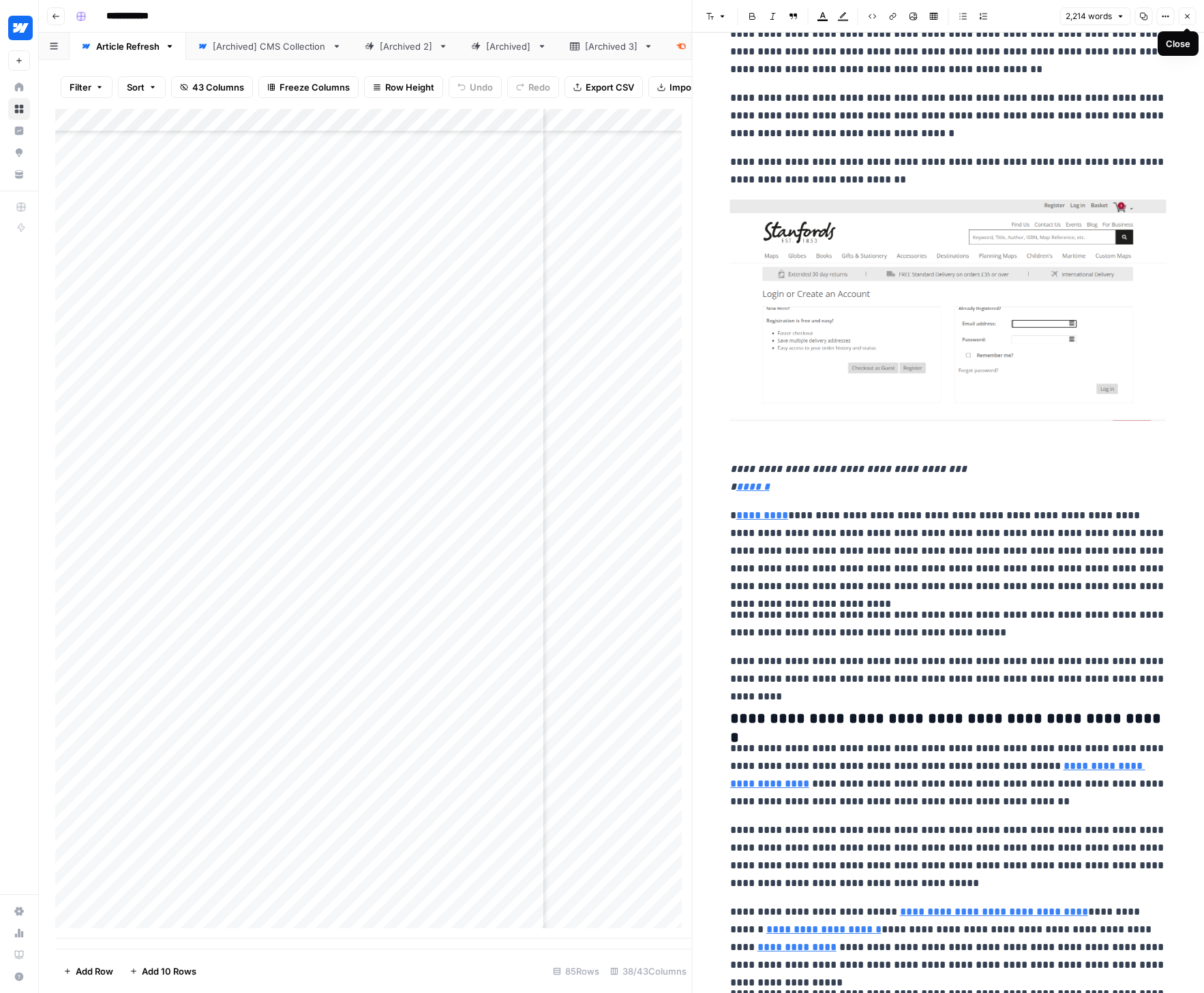
click at [1024, 16] on icon "button" at bounding box center [1187, 16] width 4 height 4
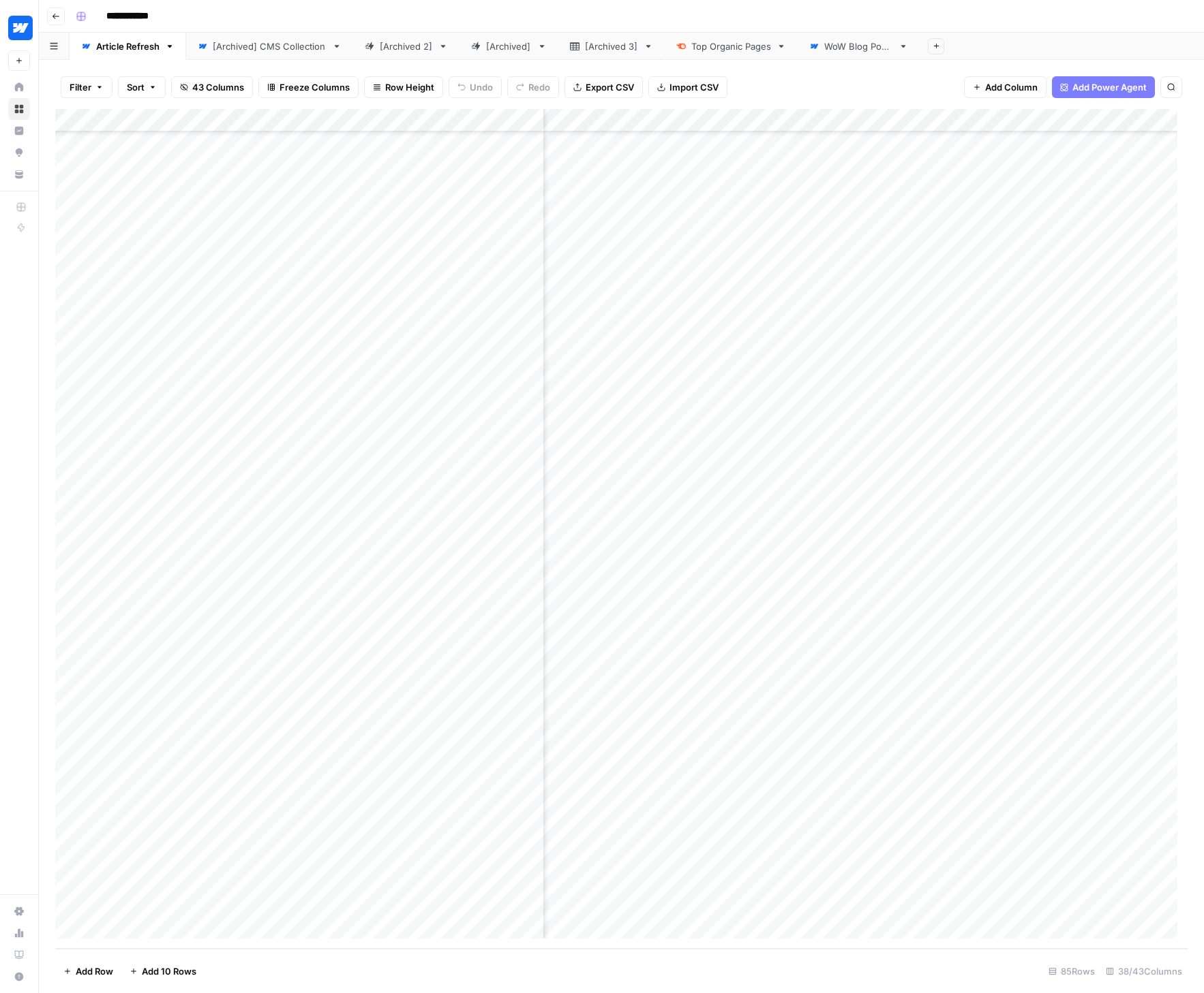
click at [516, 696] on div "Add Column" at bounding box center [621, 529] width 1132 height 840
click at [517, 693] on div "Add Column" at bounding box center [621, 529] width 1132 height 840
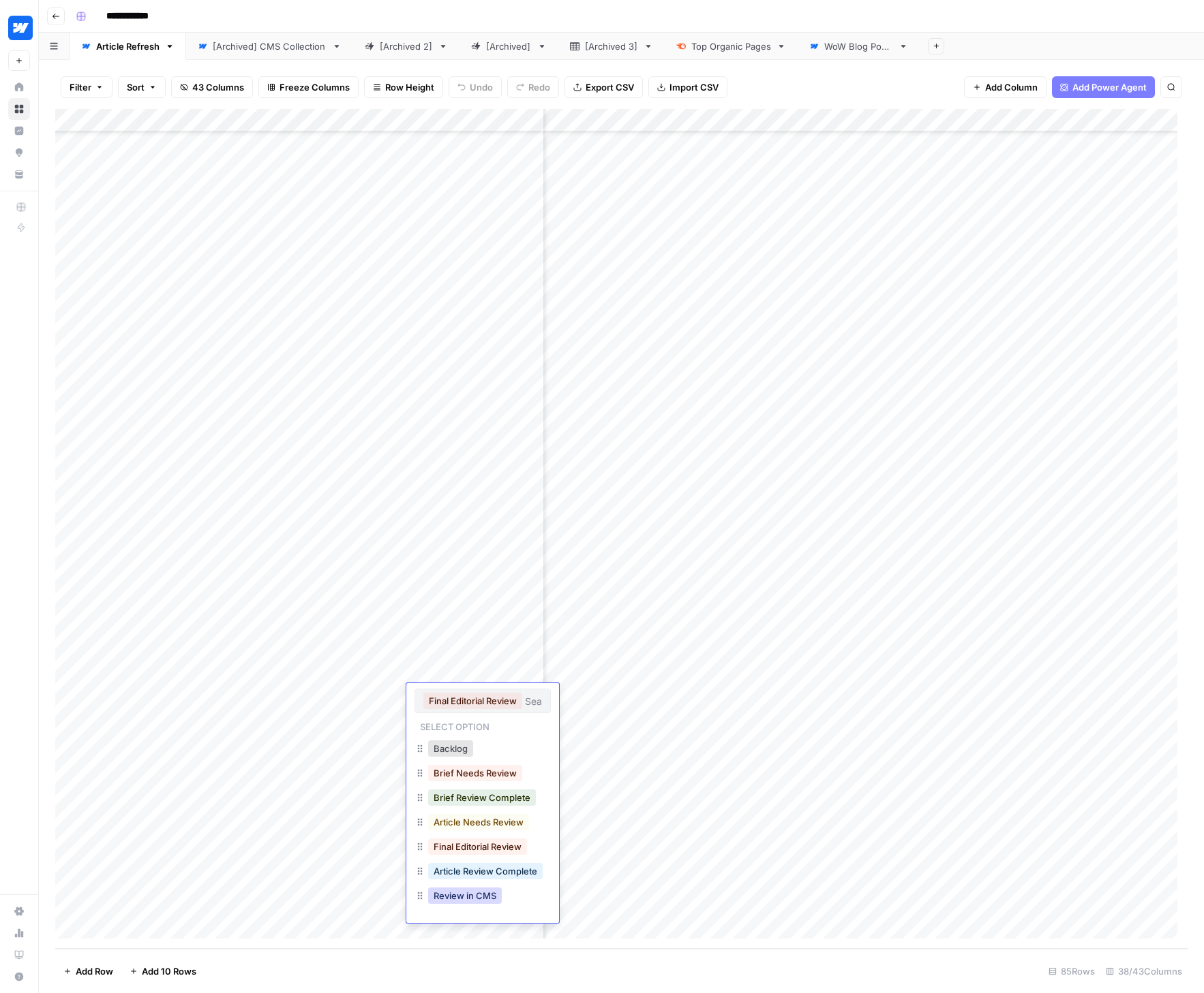
click at [471, 904] on div "Review in CMS" at bounding box center [465, 896] width 79 height 19
click at [470, 898] on button "Review in CMS" at bounding box center [465, 896] width 73 height 17
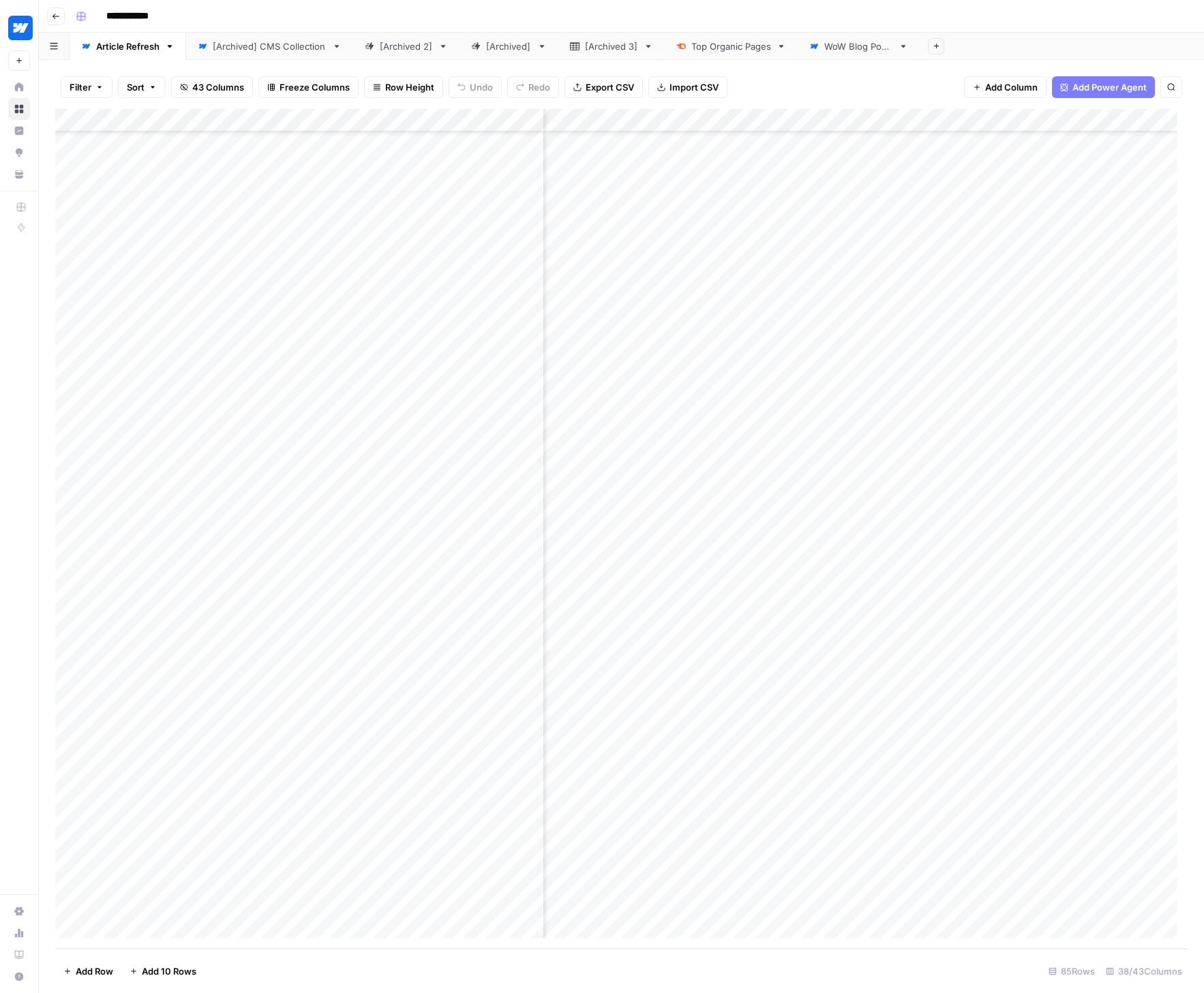
scroll to position [1184, 4438]
click at [1024, 693] on div "Add Column" at bounding box center [621, 529] width 1132 height 840
click at [875, 117] on div "Add Column" at bounding box center [621, 529] width 1132 height 840
click at [812, 262] on span "Hide Column" at bounding box center [837, 265] width 120 height 14
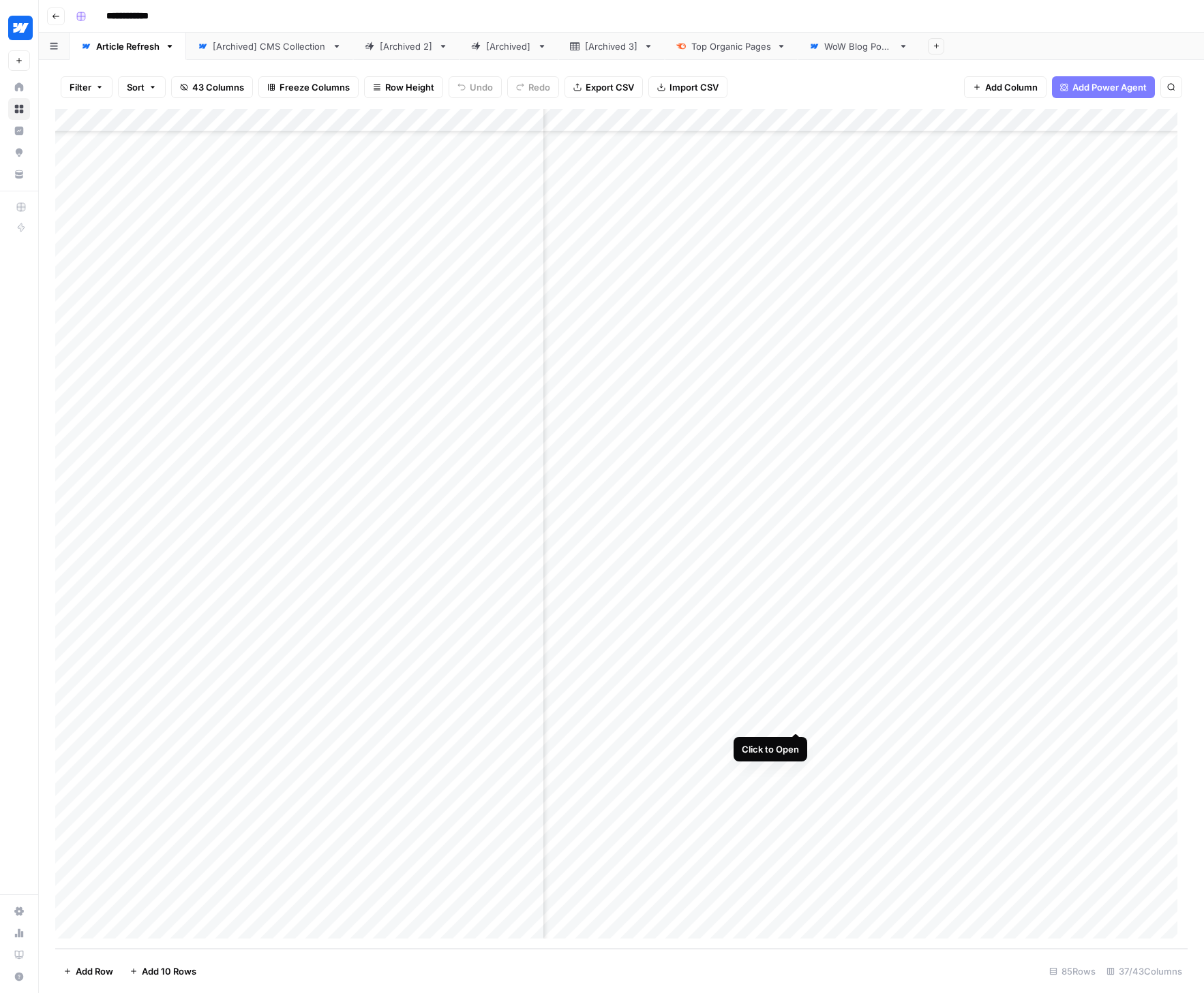
click at [794, 717] on div "Add Column" at bounding box center [621, 529] width 1132 height 840
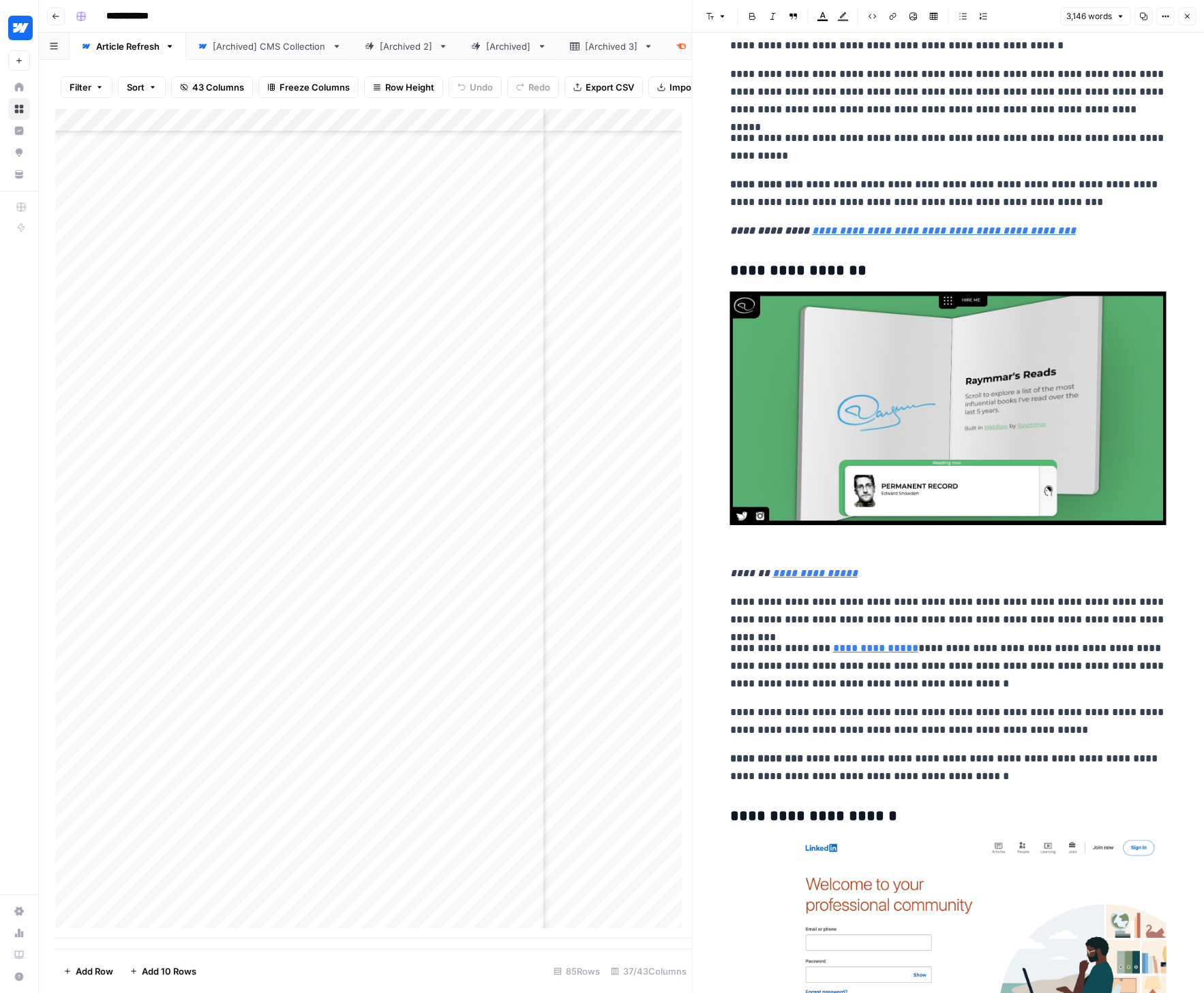
scroll to position [1707, 0]
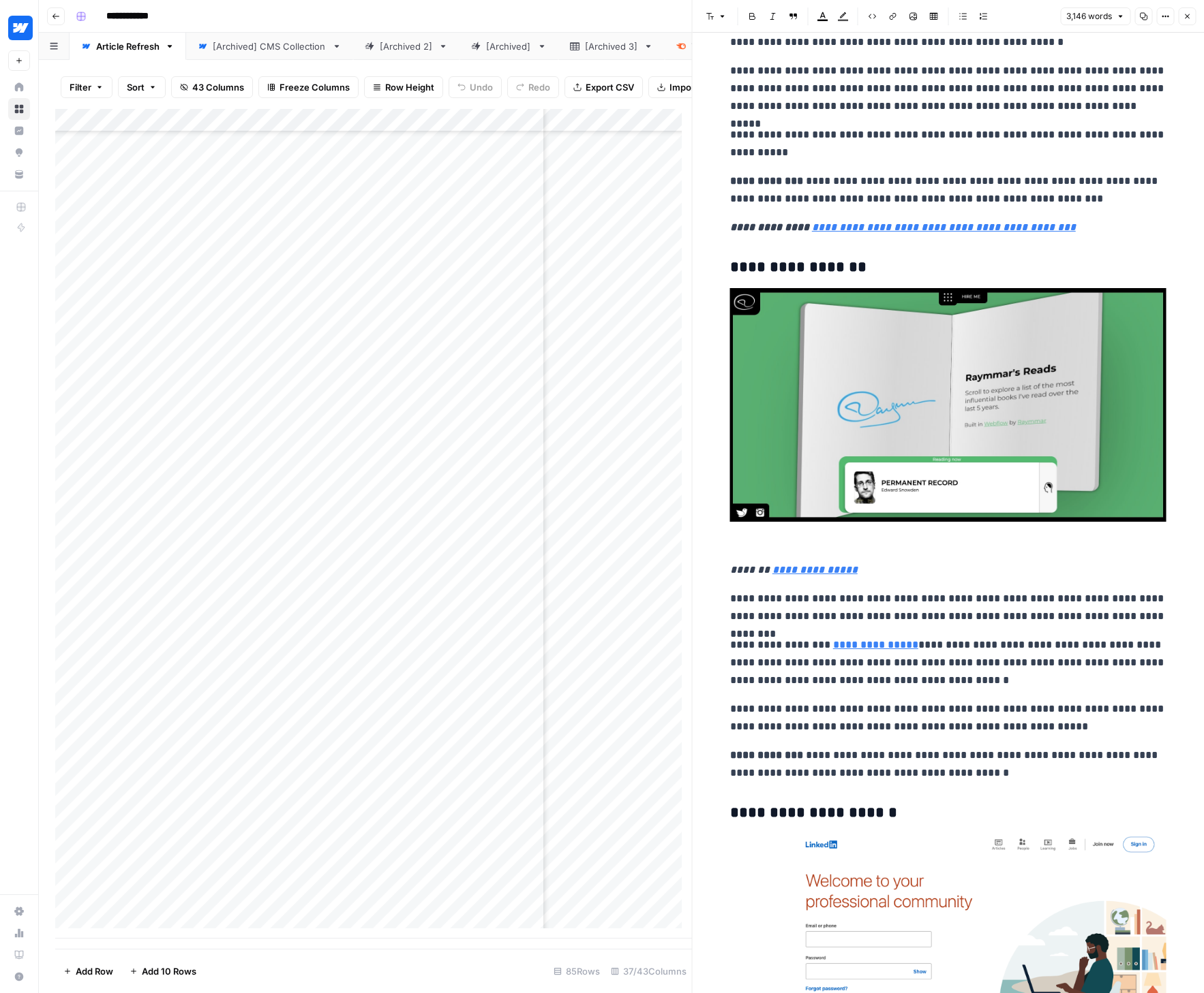
click at [1024, 20] on button "Close" at bounding box center [1187, 17] width 17 height 17
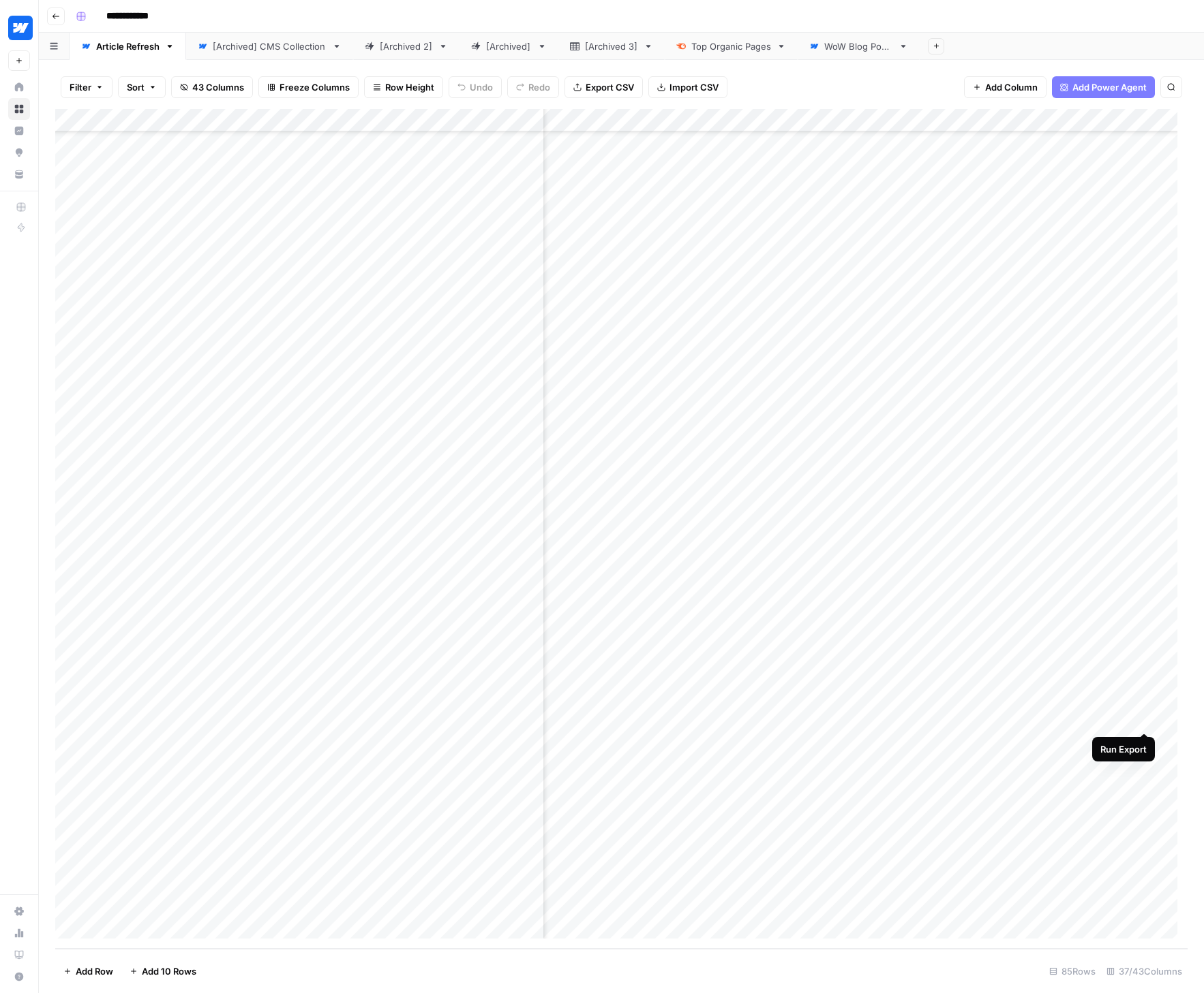
click at [1024, 720] on div "Add Column" at bounding box center [621, 529] width 1132 height 840
click at [795, 743] on div "Add Column" at bounding box center [621, 529] width 1132 height 840
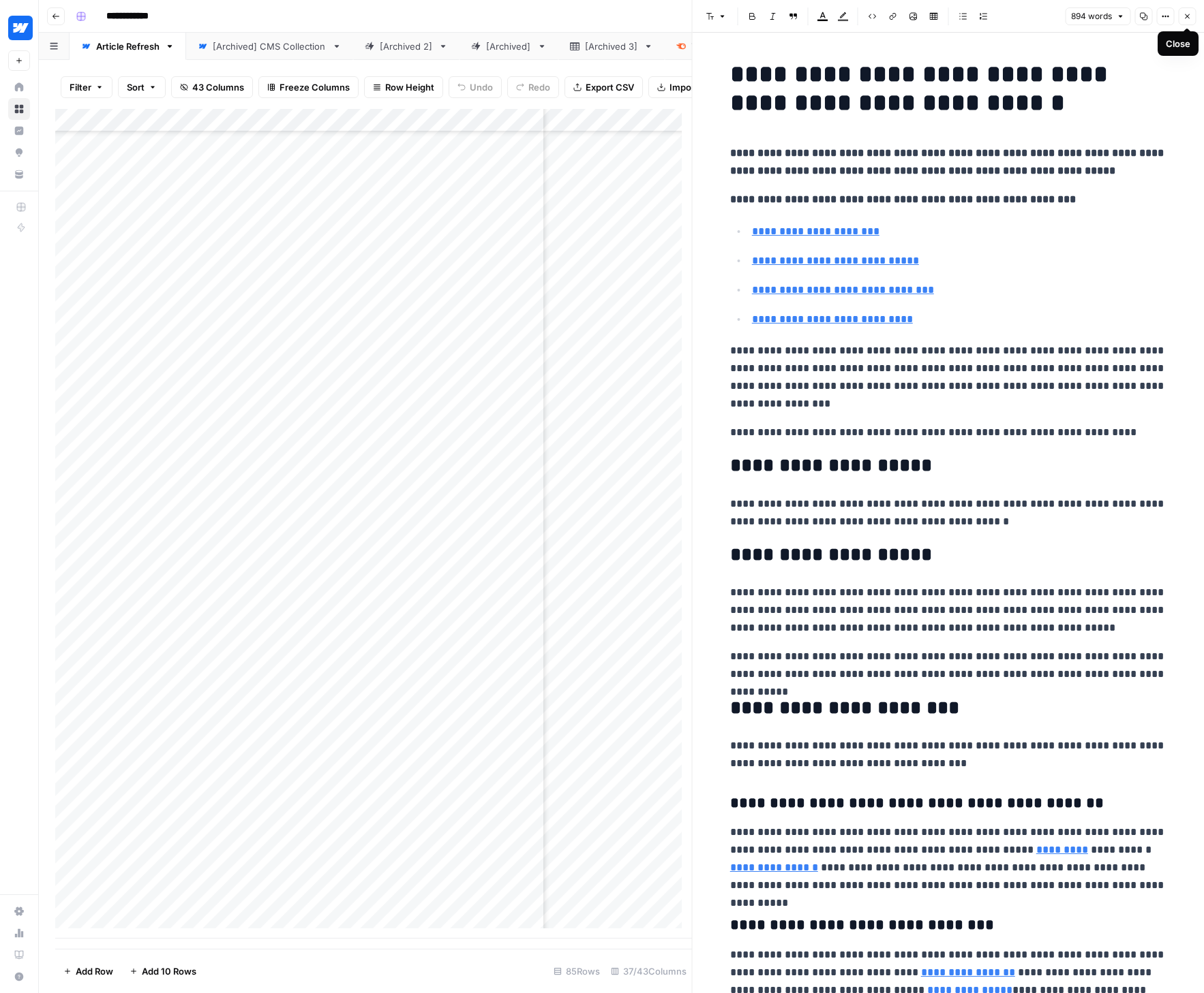
click at [1024, 12] on icon "button" at bounding box center [1187, 16] width 8 height 8
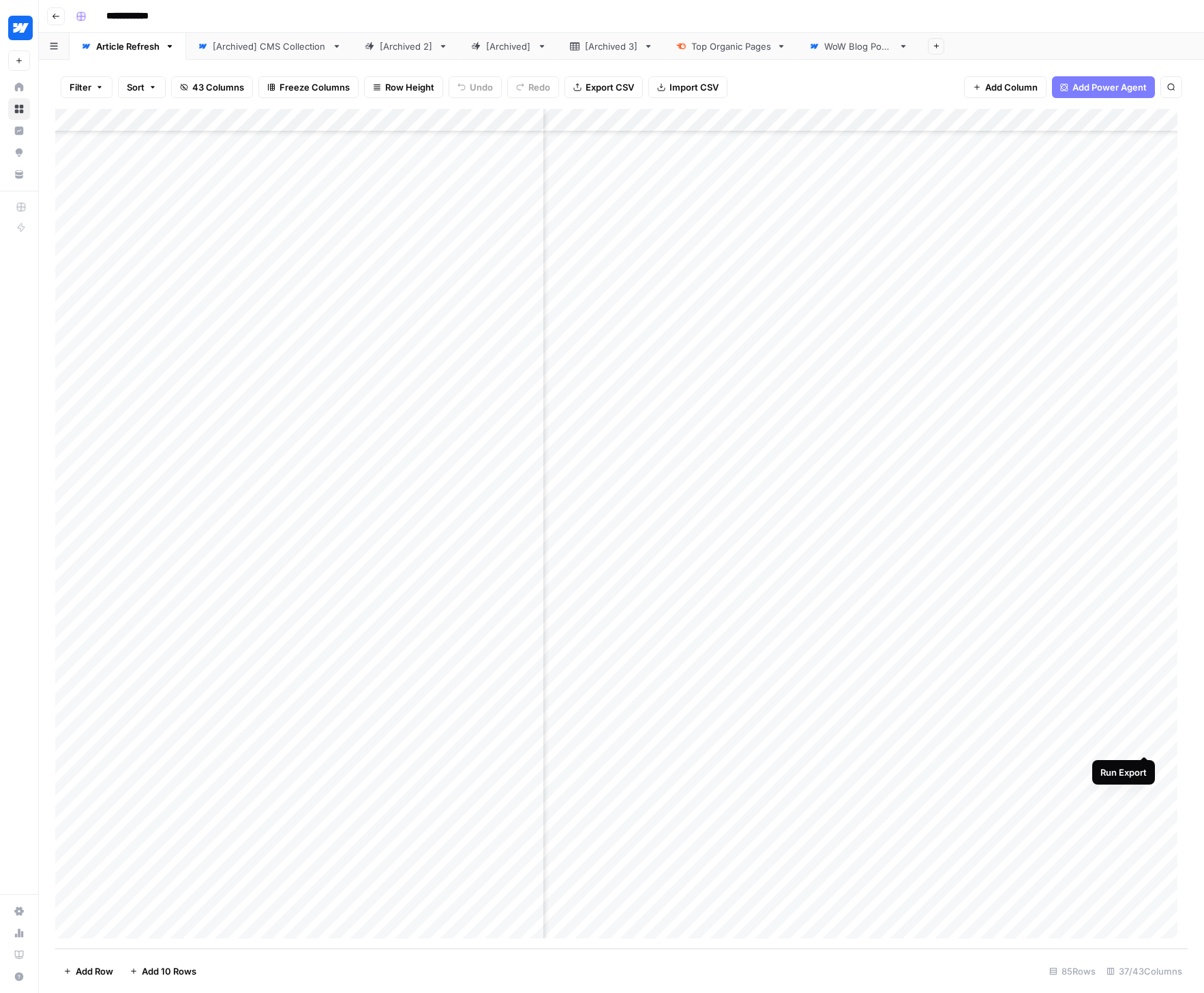
click at [1024, 742] on div "Add Column" at bounding box center [621, 529] width 1132 height 840
click at [519, 723] on div "Add Column" at bounding box center [621, 529] width 1132 height 840
click at [509, 721] on div "Add Column" at bounding box center [621, 529] width 1132 height 840
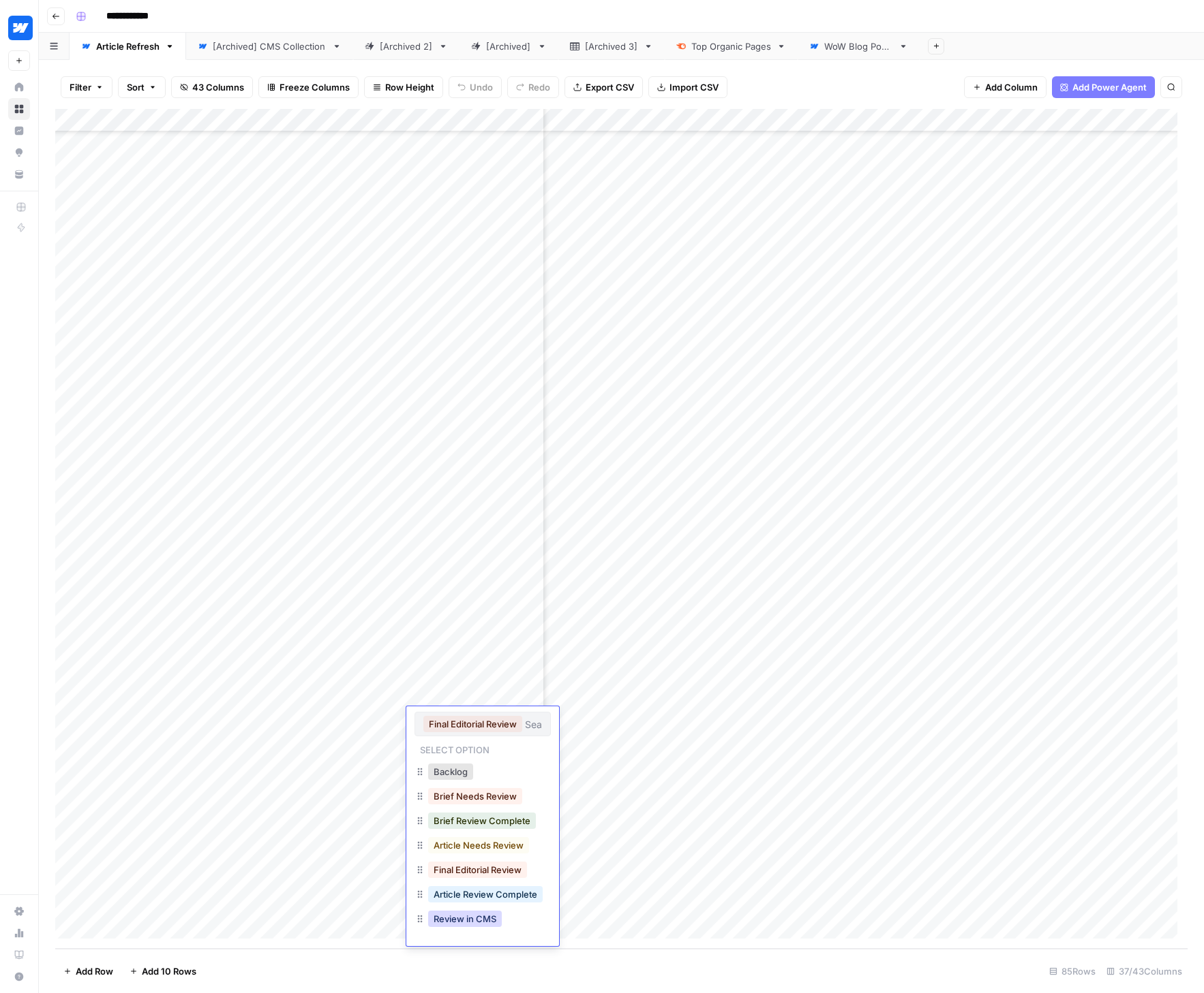
click at [474, 921] on button "Review in CMS" at bounding box center [465, 919] width 73 height 17
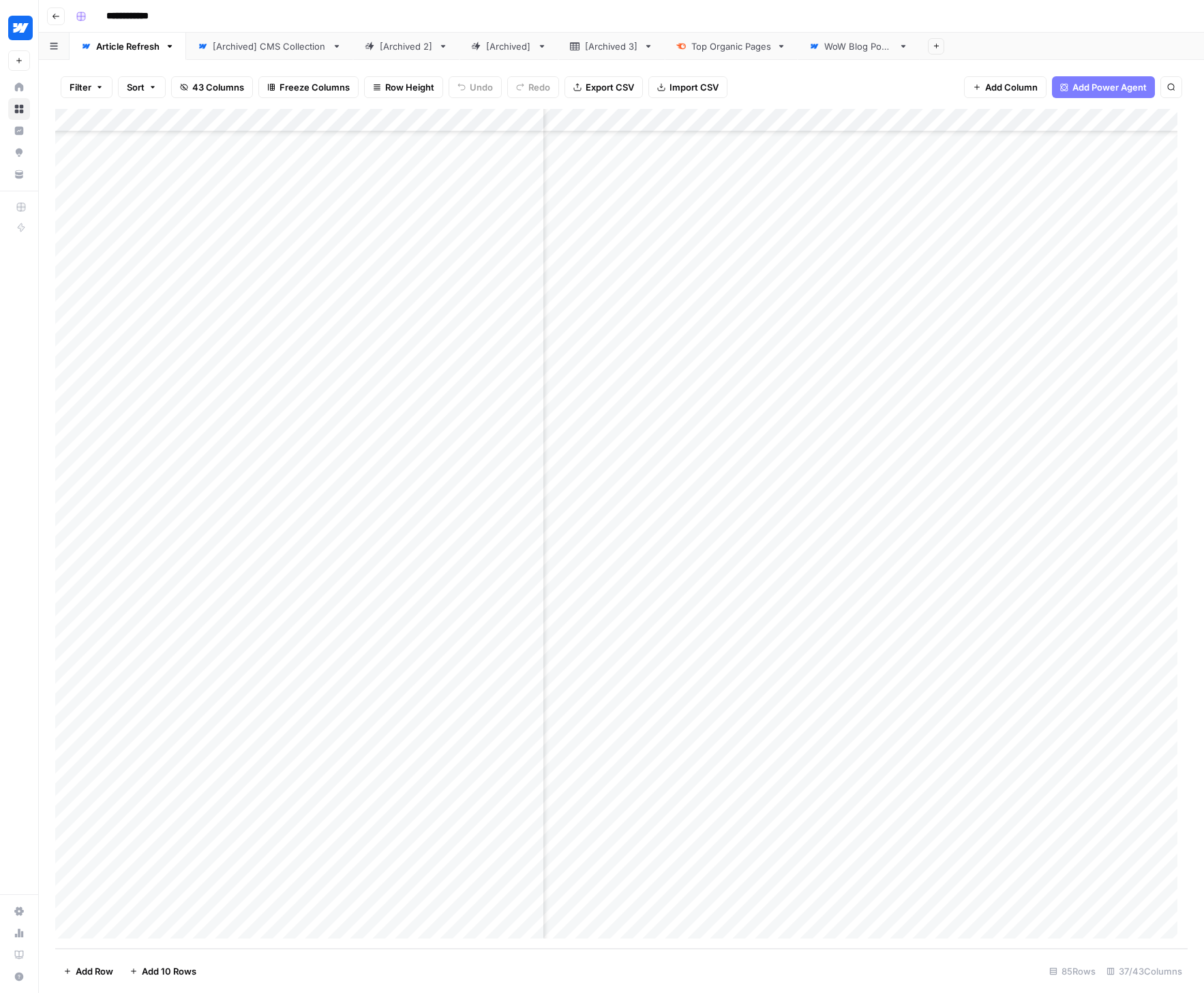
click at [505, 738] on div "Add Column" at bounding box center [621, 529] width 1132 height 840
click at [519, 738] on div "Add Column" at bounding box center [621, 529] width 1132 height 840
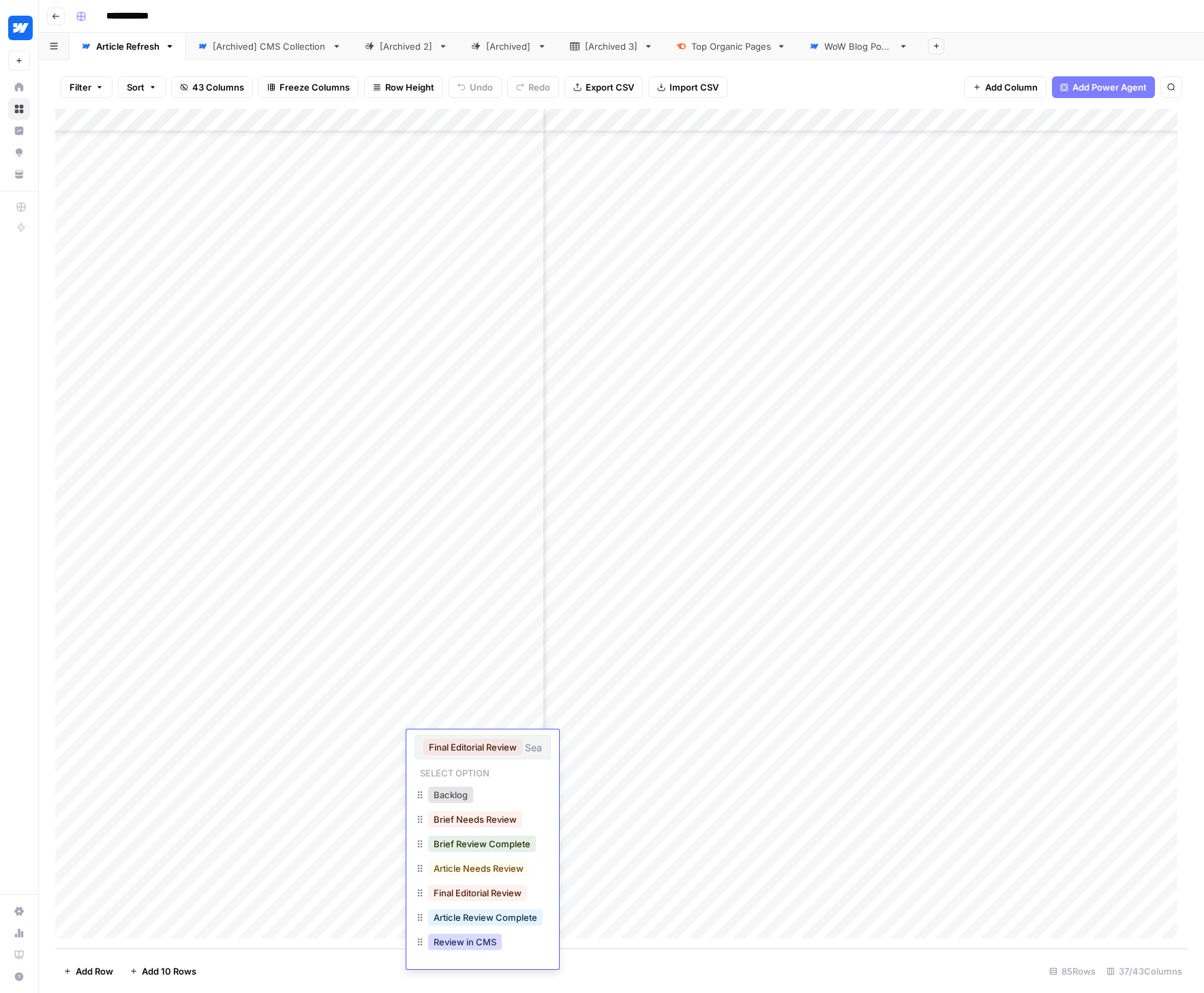
click at [489, 941] on button "Review in CMS" at bounding box center [465, 942] width 73 height 17
